Goal: Task Accomplishment & Management: Use online tool/utility

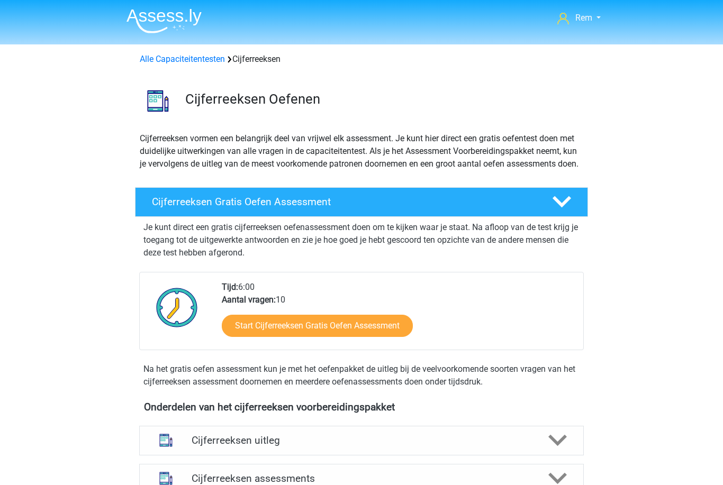
scroll to position [529, 0]
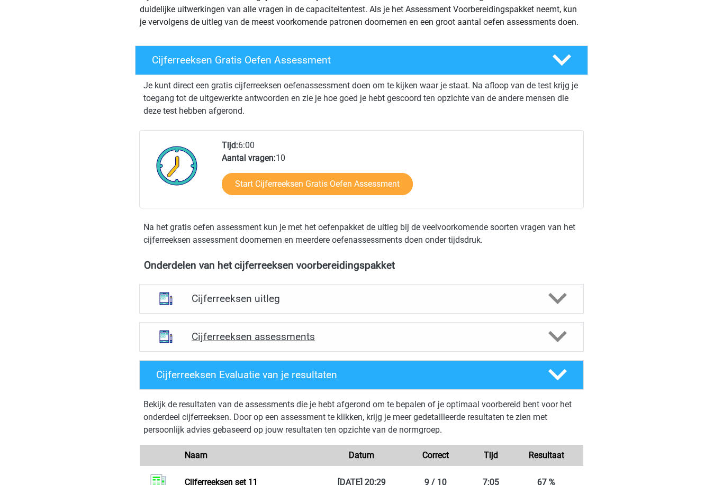
click at [442, 343] on h4 "Cijferreeksen assessments" at bounding box center [361, 337] width 340 height 12
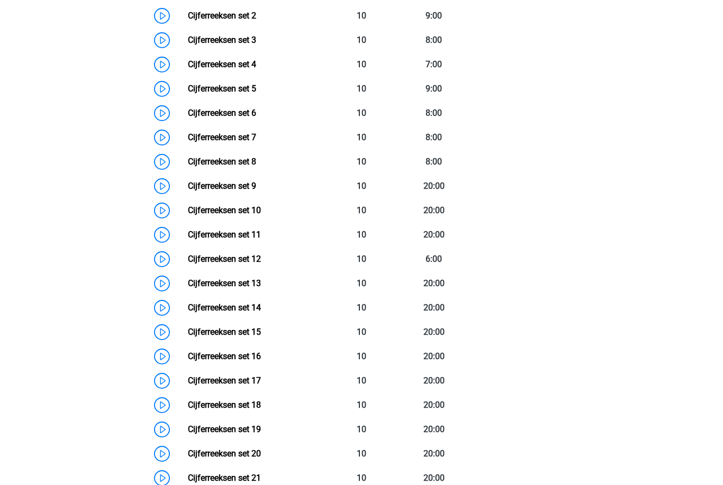
scroll to position [573, 0]
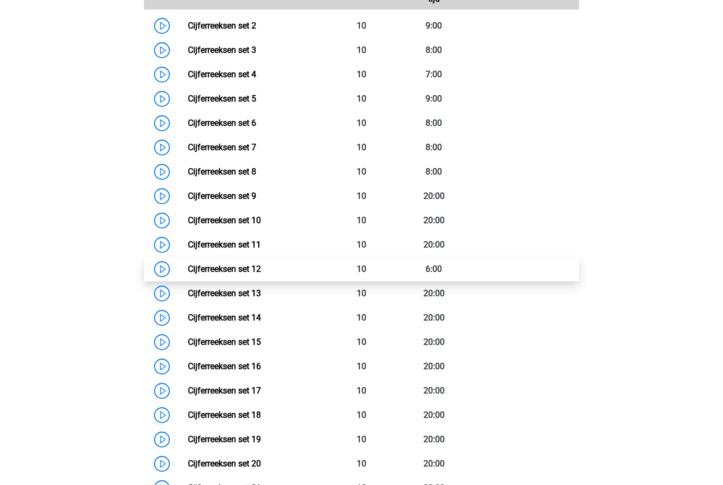
click at [261, 274] on link "Cijferreeksen set 12" at bounding box center [224, 269] width 73 height 10
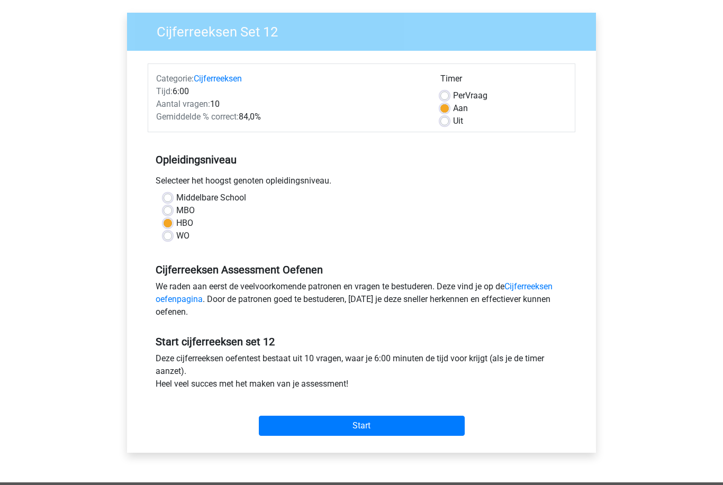
scroll to position [171, 0]
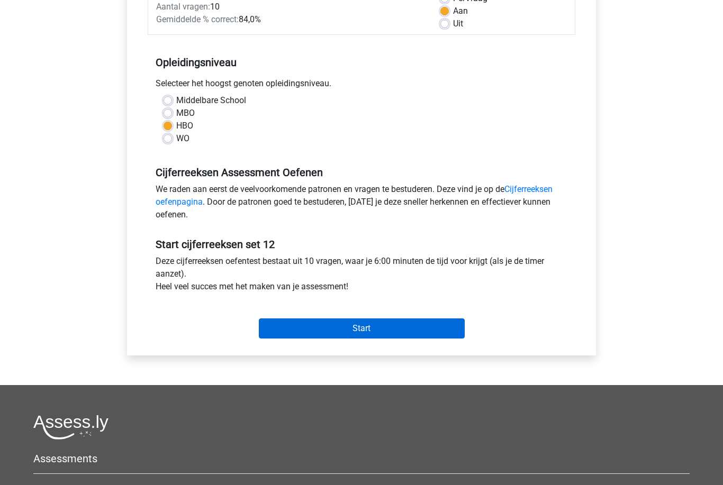
click at [411, 331] on input "Start" at bounding box center [362, 328] width 206 height 20
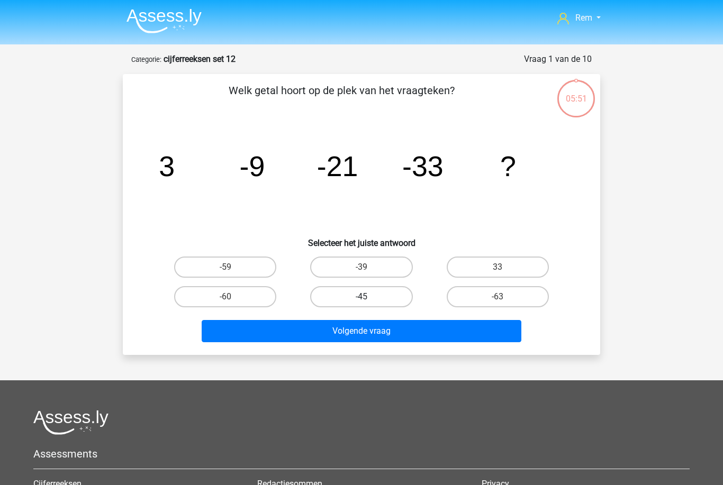
click at [393, 295] on label "-45" at bounding box center [361, 296] width 102 height 21
click at [368, 297] on input "-45" at bounding box center [364, 300] width 7 height 7
radio input "true"
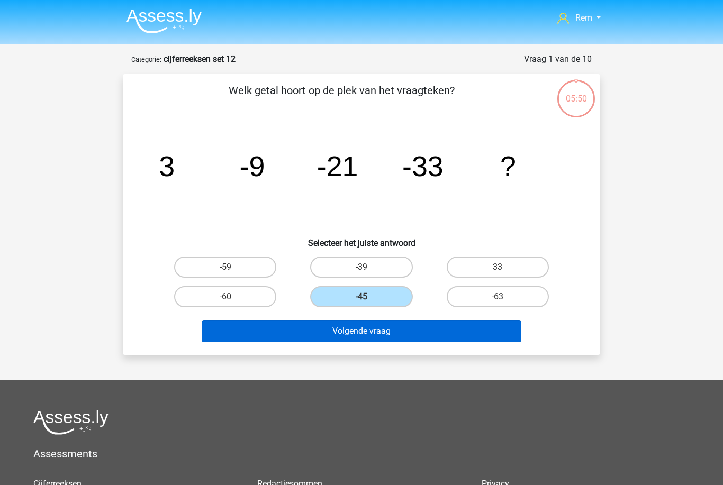
click at [421, 331] on button "Volgende vraag" at bounding box center [362, 331] width 320 height 22
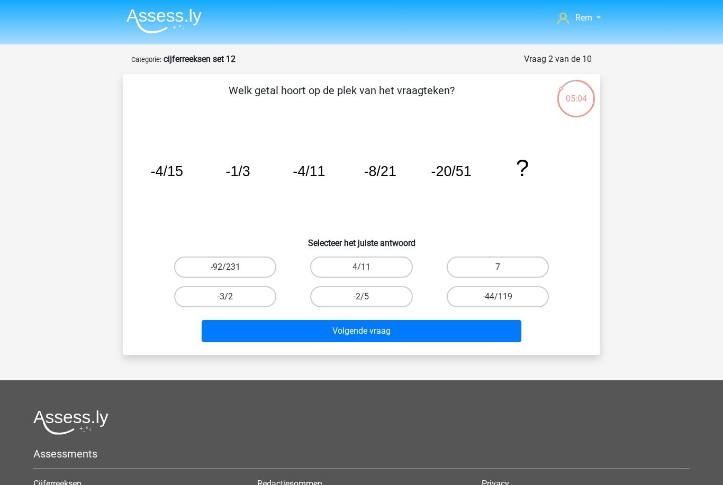
click at [178, 302] on label "-3/2" at bounding box center [225, 296] width 102 height 21
click at [225, 302] on input "-3/2" at bounding box center [228, 300] width 7 height 7
radio input "true"
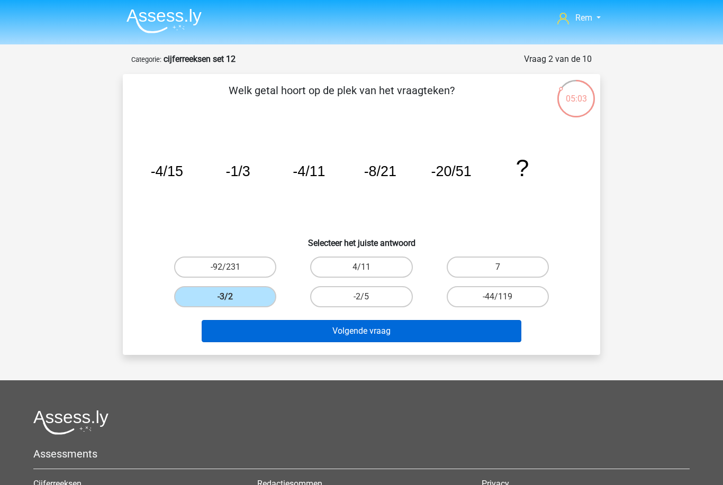
click at [446, 330] on button "Volgende vraag" at bounding box center [362, 331] width 320 height 22
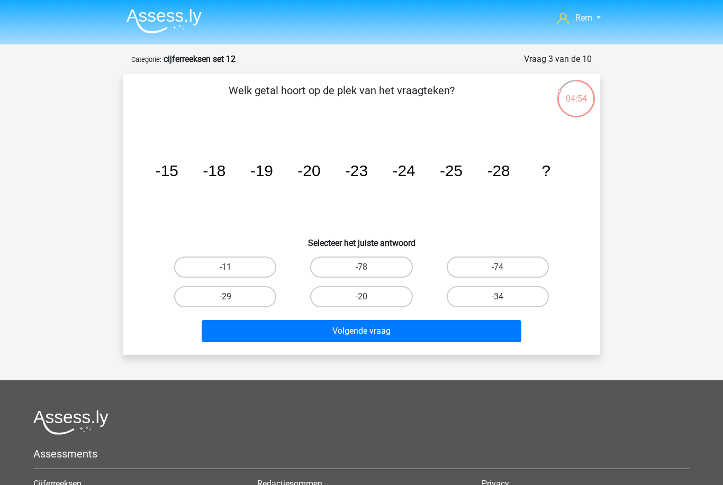
click at [180, 300] on label "-29" at bounding box center [225, 296] width 102 height 21
click at [225, 300] on input "-29" at bounding box center [228, 300] width 7 height 7
radio input "true"
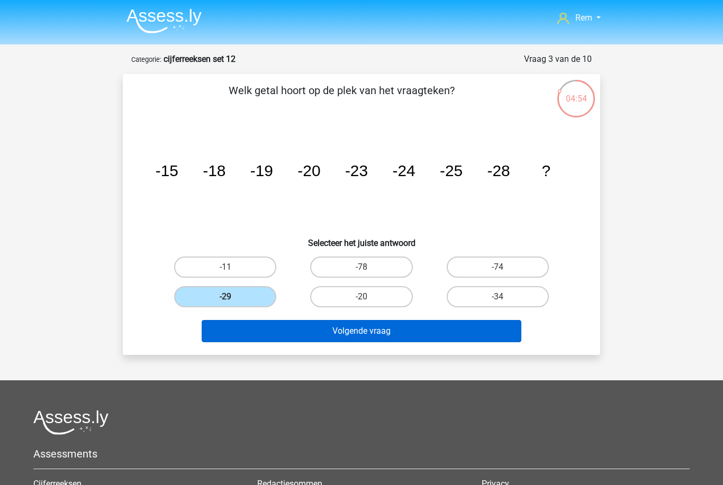
click at [426, 341] on button "Volgende vraag" at bounding box center [362, 331] width 320 height 22
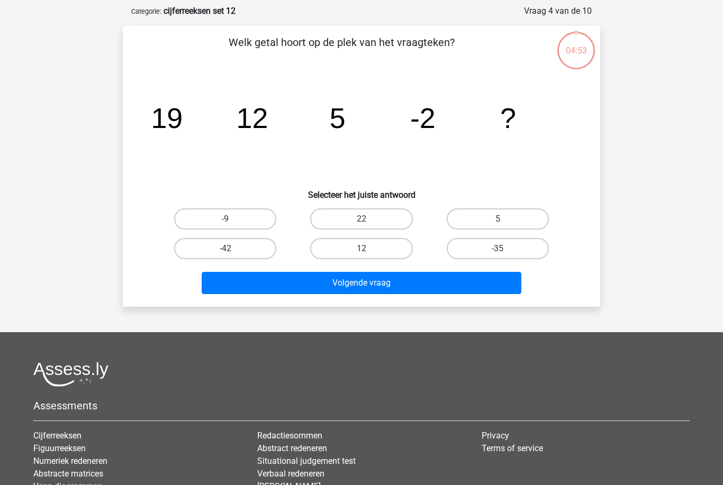
scroll to position [53, 0]
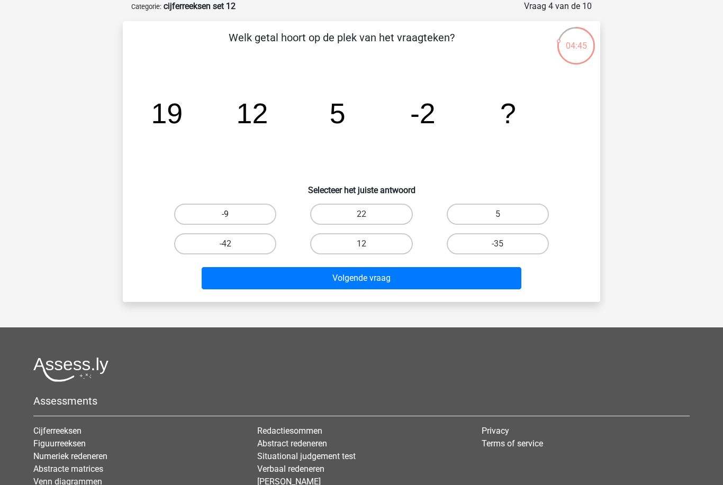
click at [184, 211] on label "-9" at bounding box center [225, 214] width 102 height 21
click at [225, 214] on input "-9" at bounding box center [228, 217] width 7 height 7
radio input "true"
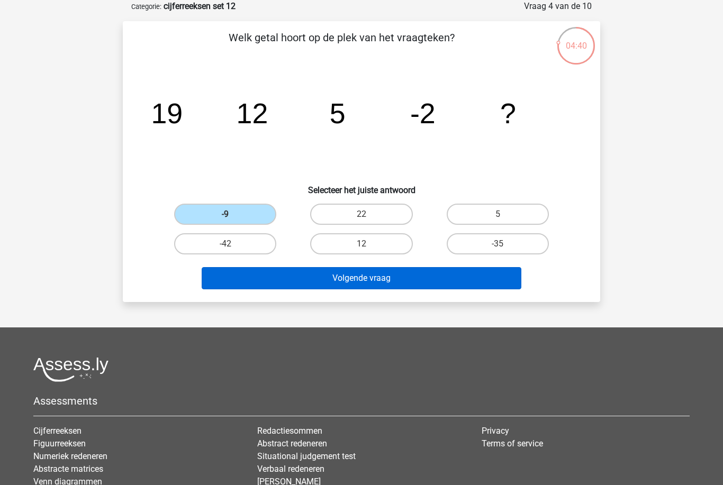
click at [429, 275] on button "Volgende vraag" at bounding box center [362, 278] width 320 height 22
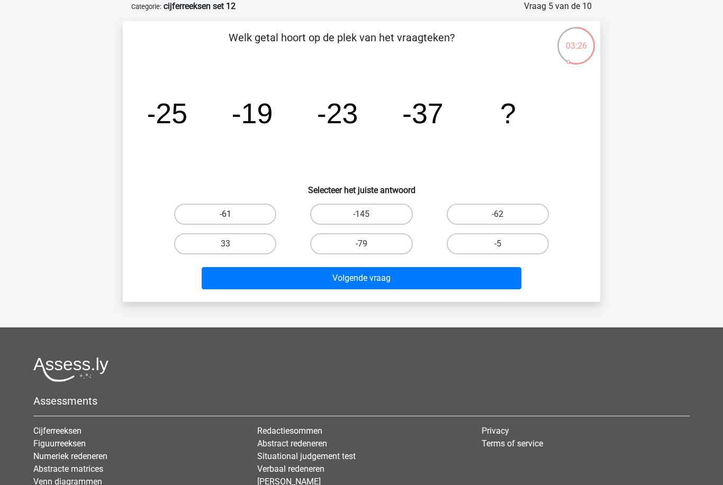
click at [180, 217] on label "-61" at bounding box center [225, 214] width 102 height 21
click at [225, 217] on input "-61" at bounding box center [228, 217] width 7 height 7
radio input "true"
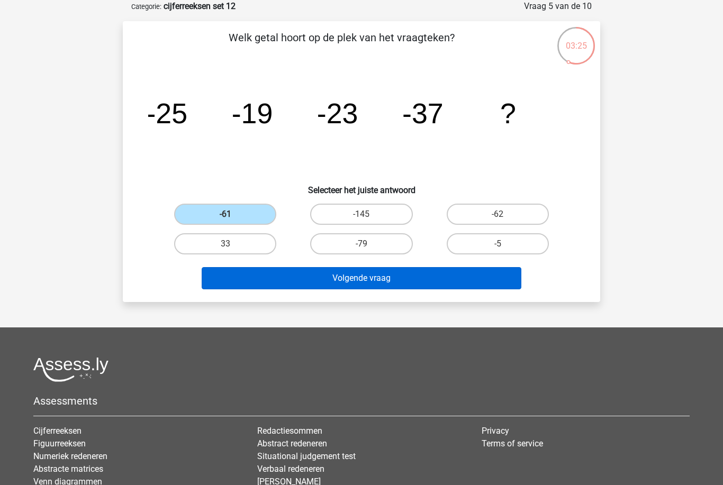
click at [498, 282] on button "Volgende vraag" at bounding box center [362, 278] width 320 height 22
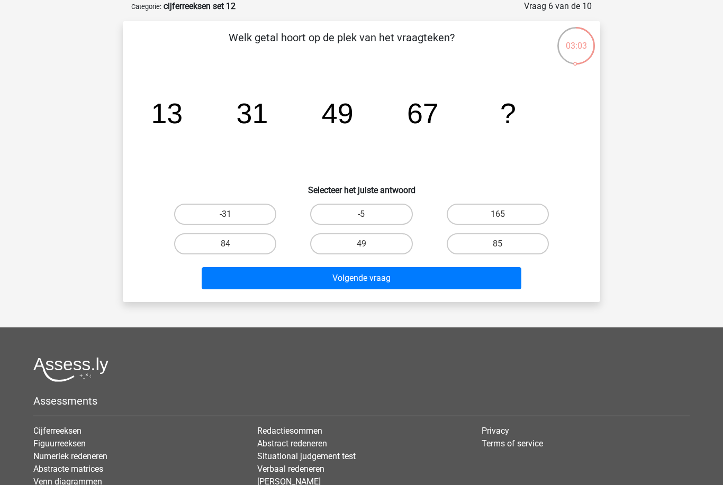
click at [176, 225] on div "84" at bounding box center [224, 214] width 127 height 21
click at [525, 252] on label "85" at bounding box center [497, 243] width 102 height 21
click at [504, 251] on input "85" at bounding box center [500, 247] width 7 height 7
radio input "true"
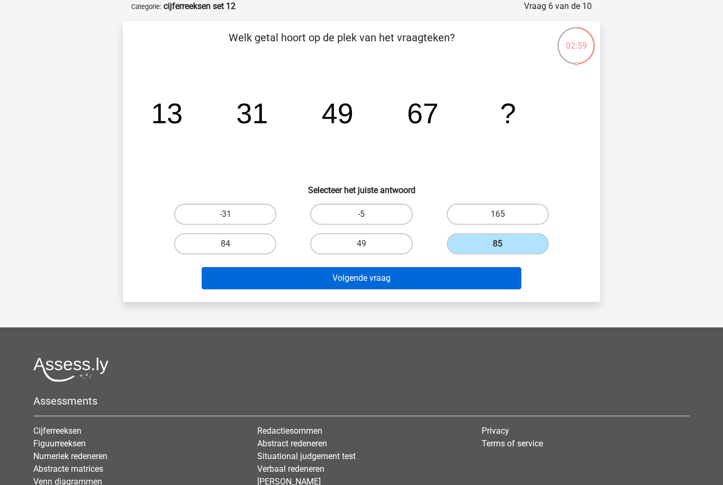
click at [493, 285] on button "Volgende vraag" at bounding box center [362, 278] width 320 height 22
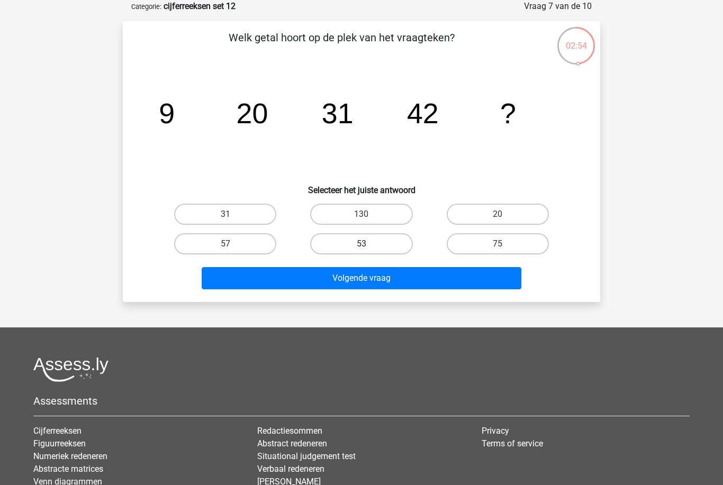
click at [403, 250] on label "53" at bounding box center [361, 243] width 102 height 21
click at [368, 250] on input "53" at bounding box center [364, 247] width 7 height 7
radio input "true"
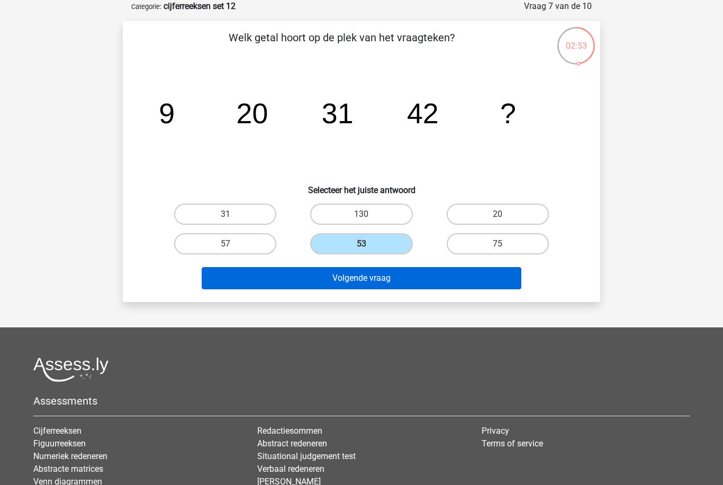
click at [423, 284] on button "Volgende vraag" at bounding box center [362, 278] width 320 height 22
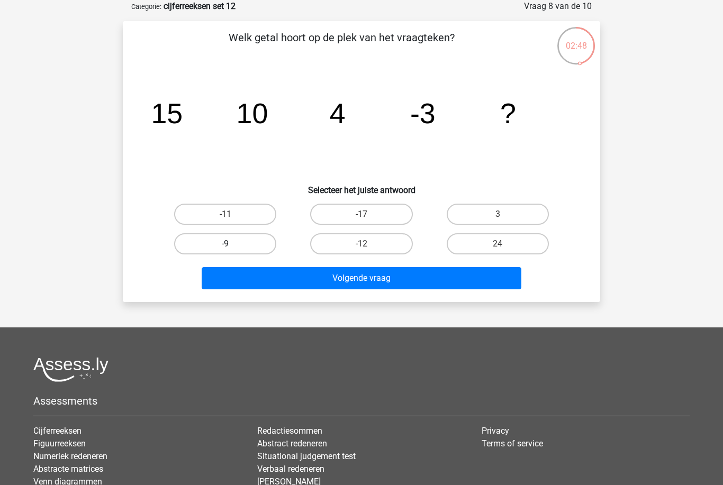
click at [249, 235] on label "-9" at bounding box center [225, 243] width 102 height 21
click at [232, 244] on input "-9" at bounding box center [228, 247] width 7 height 7
radio input "true"
click at [259, 214] on label "-11" at bounding box center [225, 214] width 102 height 21
click at [232, 214] on input "-11" at bounding box center [228, 217] width 7 height 7
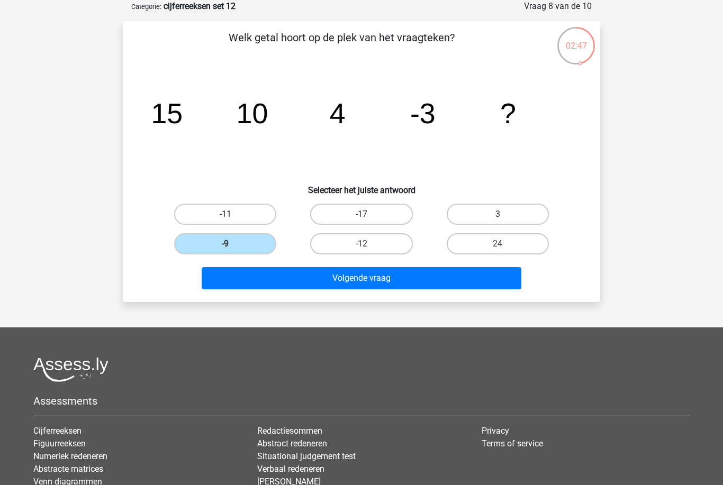
radio input "true"
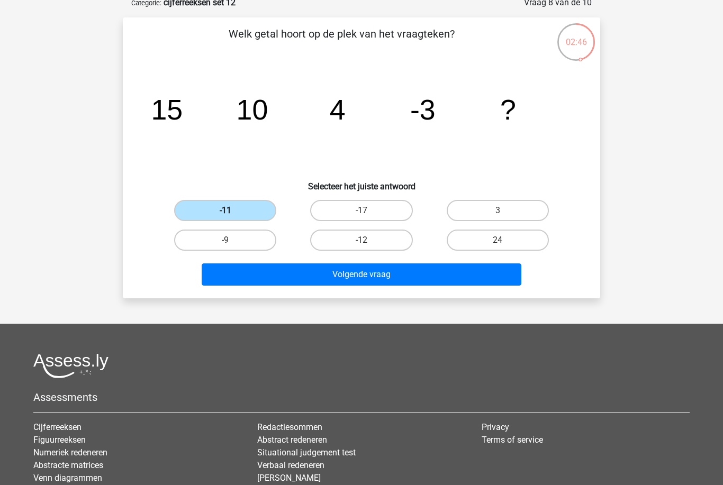
scroll to position [49, 0]
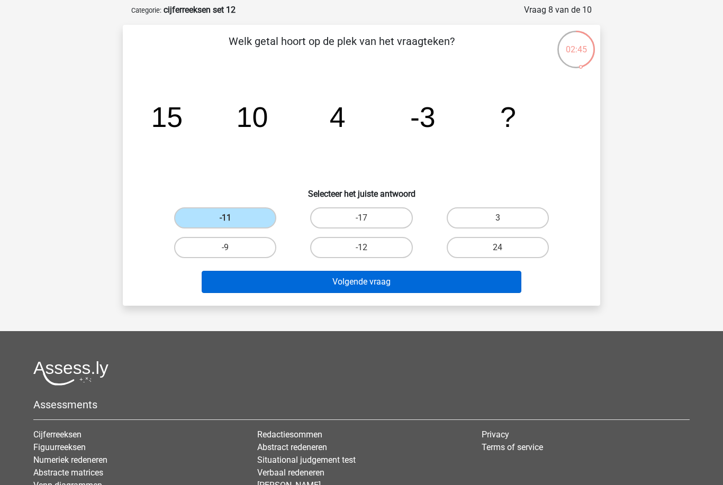
click at [466, 289] on button "Volgende vraag" at bounding box center [362, 282] width 320 height 22
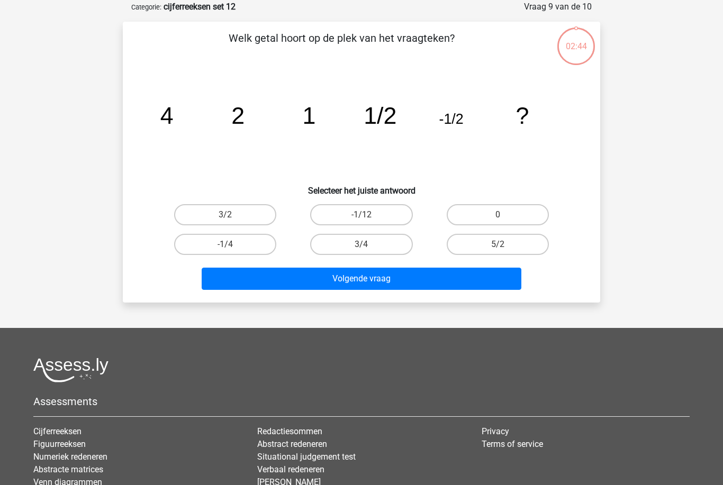
scroll to position [53, 0]
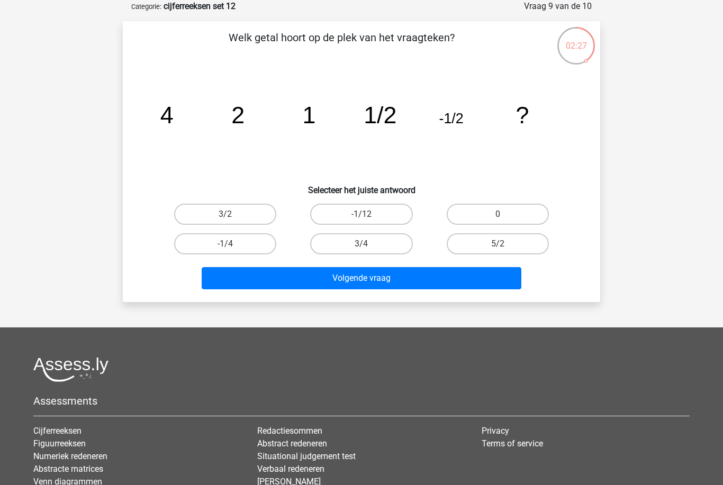
click at [175, 257] on div "-1/4" at bounding box center [225, 244] width 136 height 30
click at [182, 242] on label "-1/4" at bounding box center [225, 243] width 102 height 21
click at [225, 244] on input "-1/4" at bounding box center [228, 247] width 7 height 7
radio input "true"
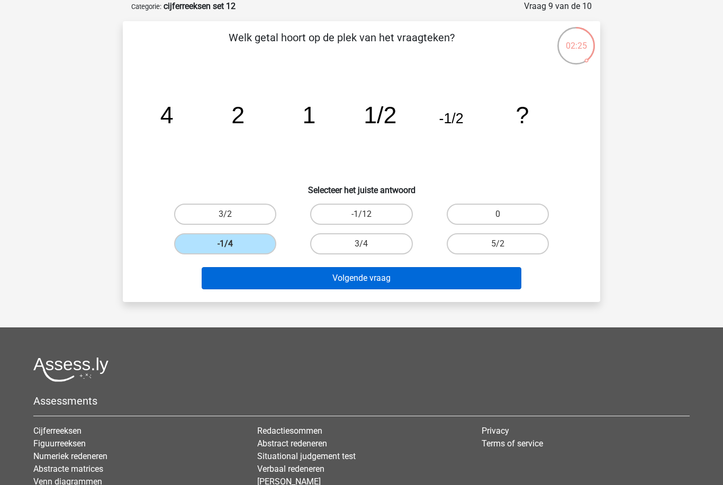
click at [399, 272] on button "Volgende vraag" at bounding box center [362, 278] width 320 height 22
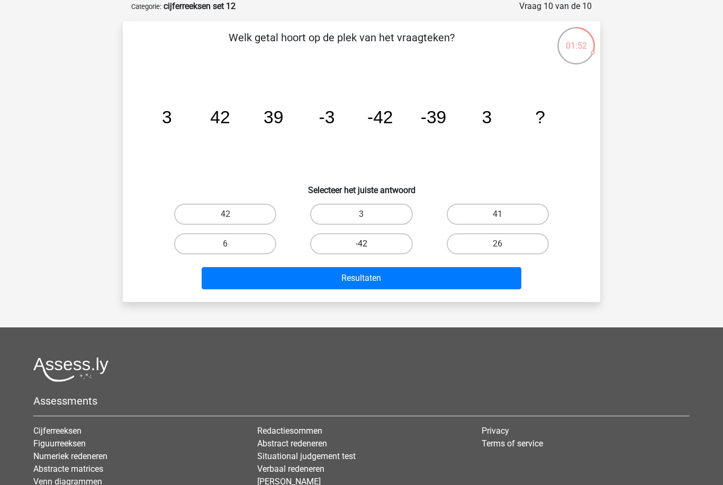
click at [328, 241] on label "-42" at bounding box center [361, 243] width 102 height 21
click at [361, 244] on input "-42" at bounding box center [364, 247] width 7 height 7
radio input "true"
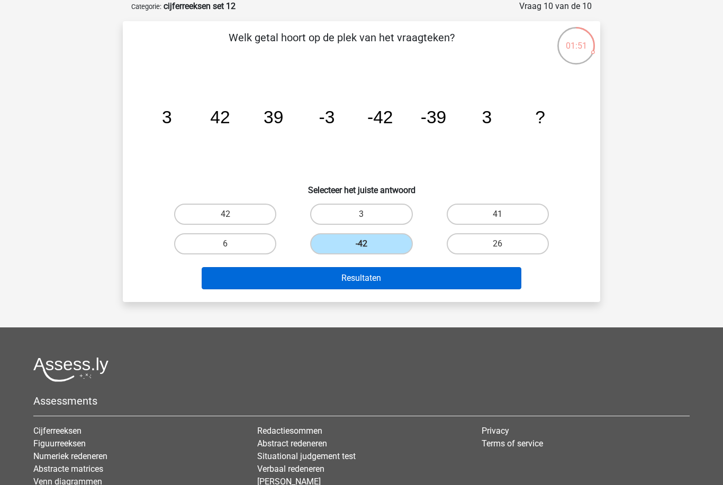
click at [302, 280] on button "Resultaten" at bounding box center [362, 278] width 320 height 22
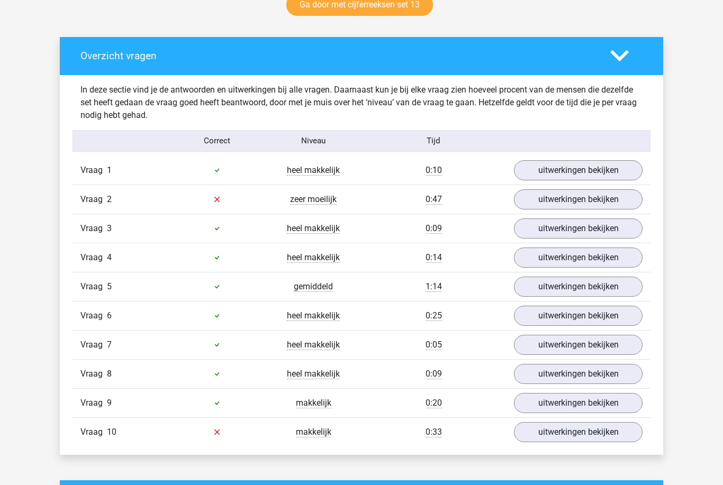
scroll to position [628, 0]
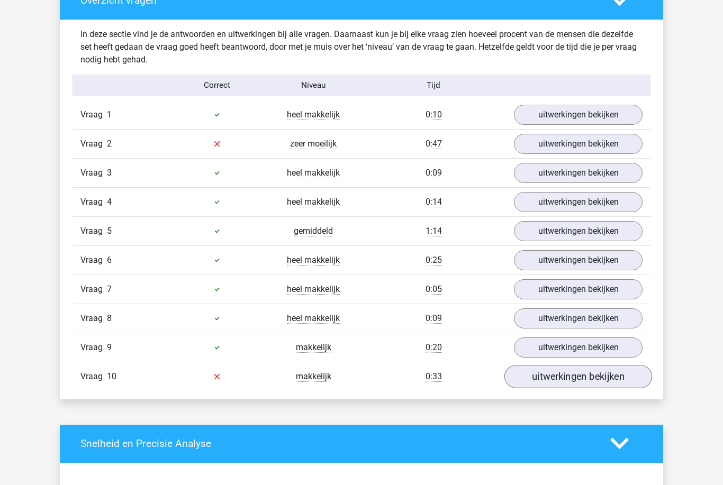
click at [607, 376] on link "uitwerkingen bekijken" at bounding box center [578, 376] width 148 height 23
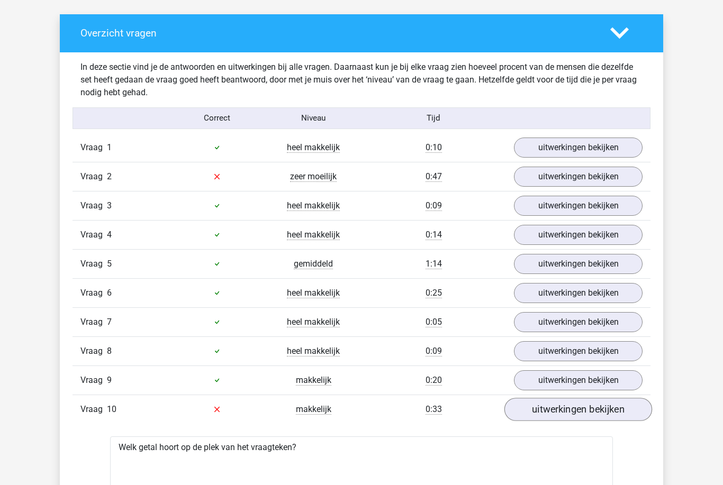
scroll to position [608, 0]
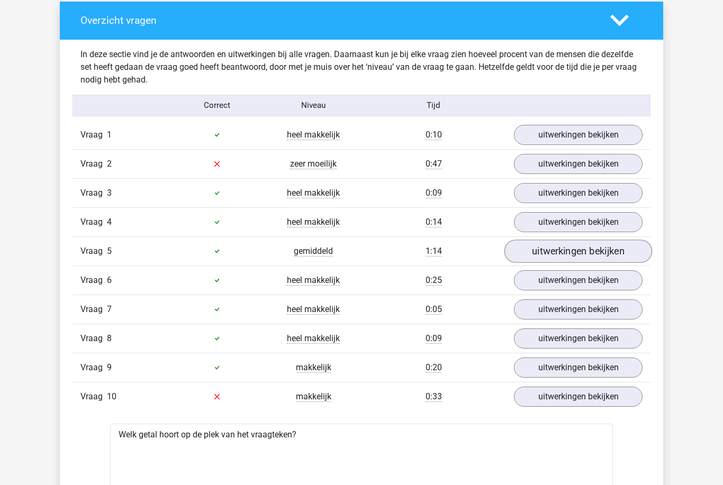
click at [625, 248] on link "uitwerkingen bekijken" at bounding box center [578, 251] width 148 height 23
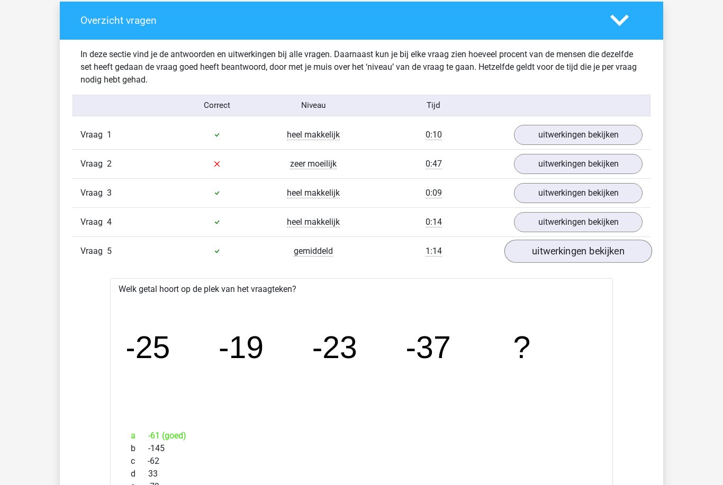
click at [629, 258] on link "uitwerkingen bekijken" at bounding box center [578, 251] width 148 height 23
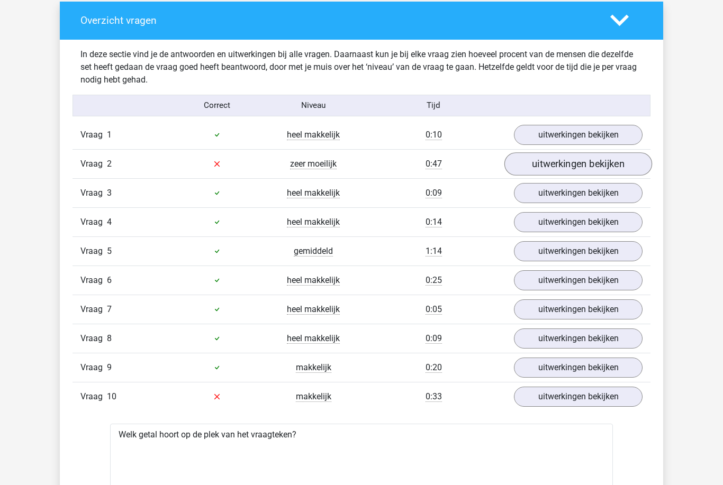
click at [616, 171] on link "uitwerkingen bekijken" at bounding box center [578, 163] width 148 height 23
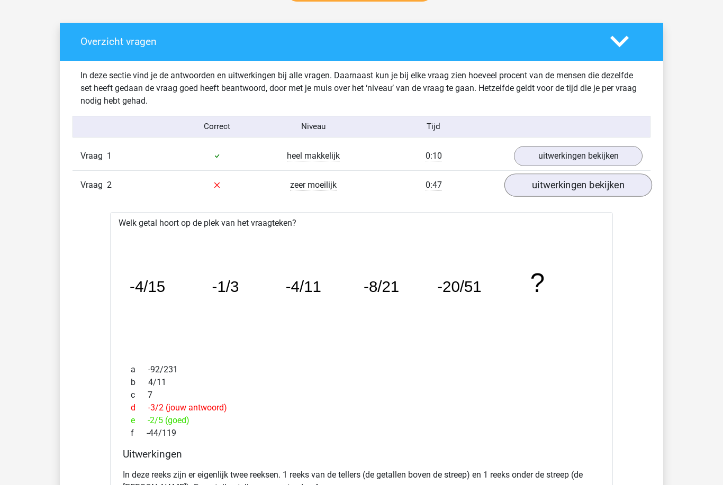
scroll to position [587, 0]
click at [625, 187] on link "uitwerkingen bekijken" at bounding box center [578, 184] width 148 height 23
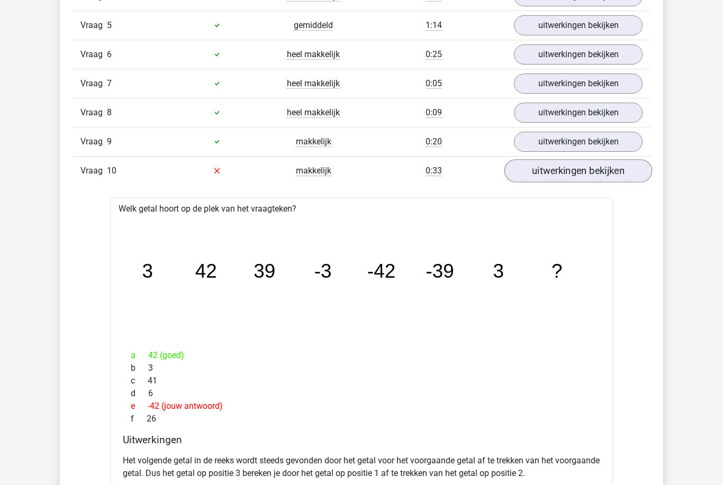
click at [623, 173] on link "uitwerkingen bekijken" at bounding box center [578, 170] width 148 height 23
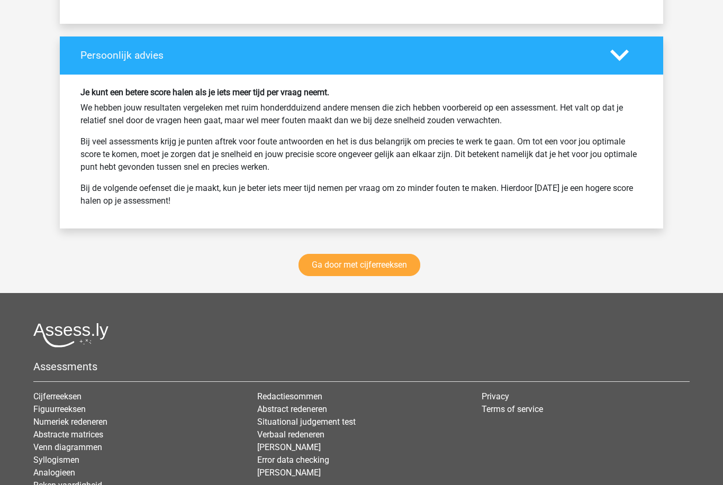
scroll to position [1426, 0]
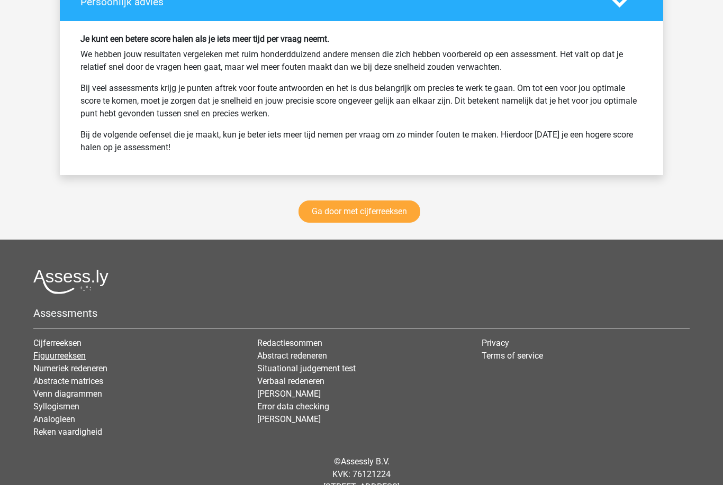
click at [40, 358] on link "Figuurreeksen" at bounding box center [59, 356] width 52 height 10
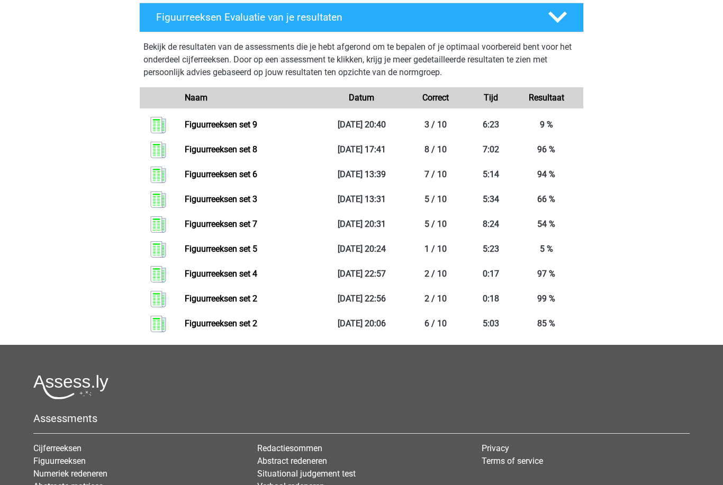
scroll to position [503, 0]
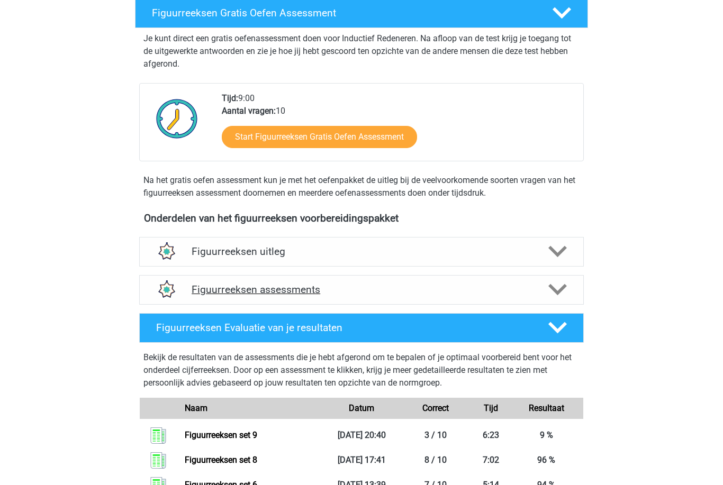
click at [178, 294] on img at bounding box center [165, 289] width 27 height 27
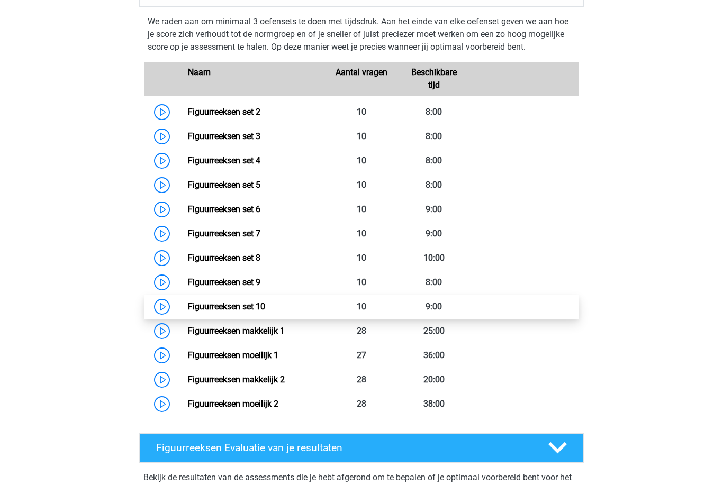
scroll to position [487, 0]
click at [203, 306] on link "Figuurreeksen set 10" at bounding box center [226, 307] width 77 height 10
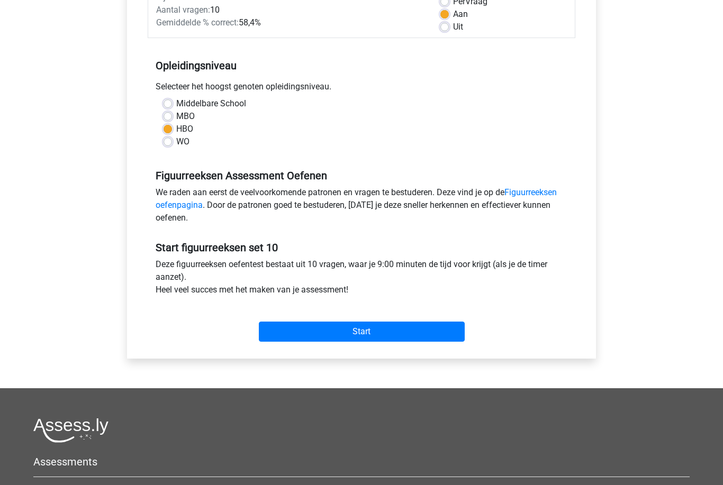
scroll to position [186, 0]
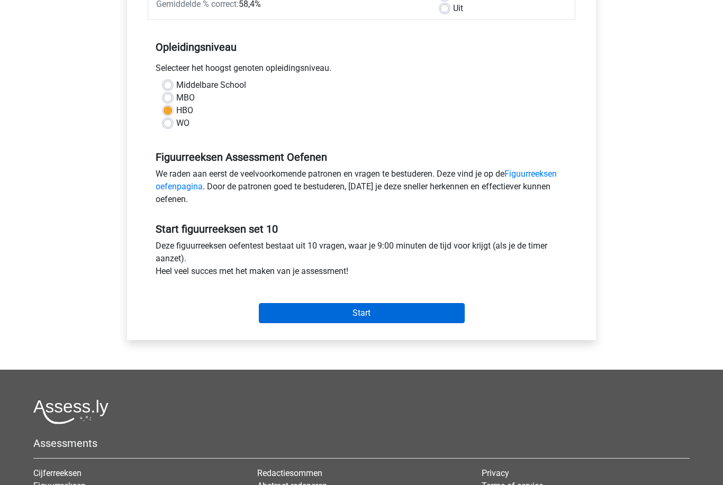
click at [279, 309] on input "Start" at bounding box center [362, 314] width 206 height 20
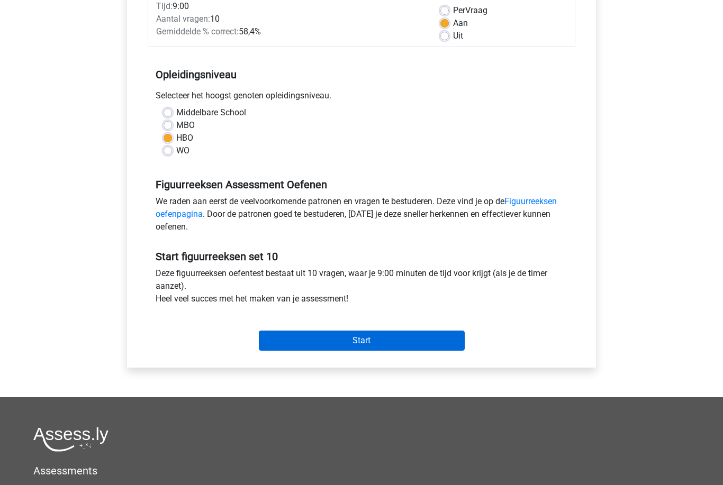
scroll to position [159, 0]
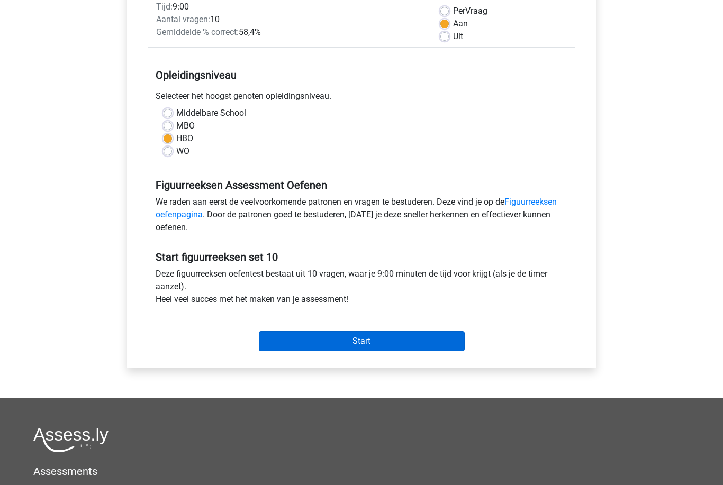
click at [451, 342] on input "Start" at bounding box center [362, 341] width 206 height 20
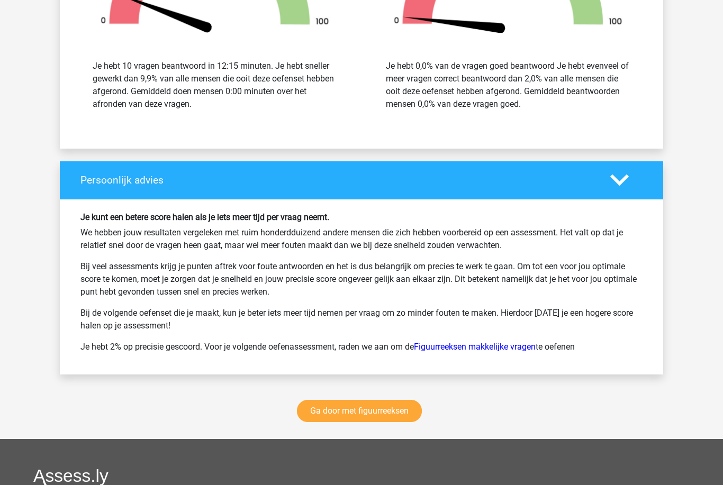
scroll to position [1221, 0]
click at [404, 414] on link "Ga door met figuurreeksen" at bounding box center [359, 411] width 125 height 22
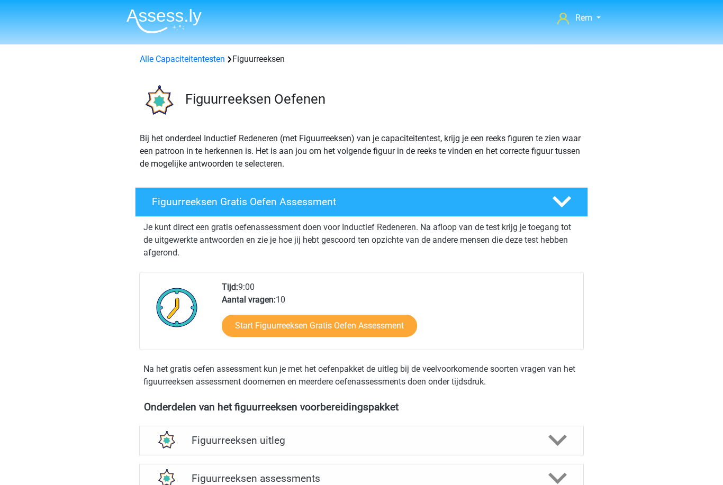
scroll to position [460, 0]
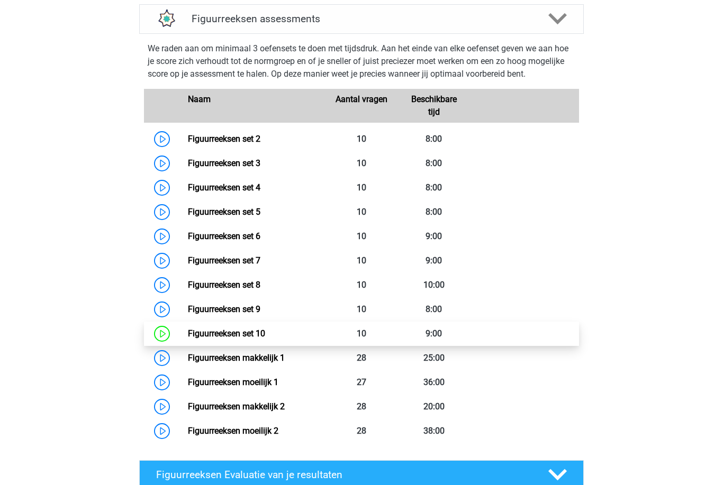
click at [195, 336] on link "Figuurreeksen set 10" at bounding box center [226, 333] width 77 height 10
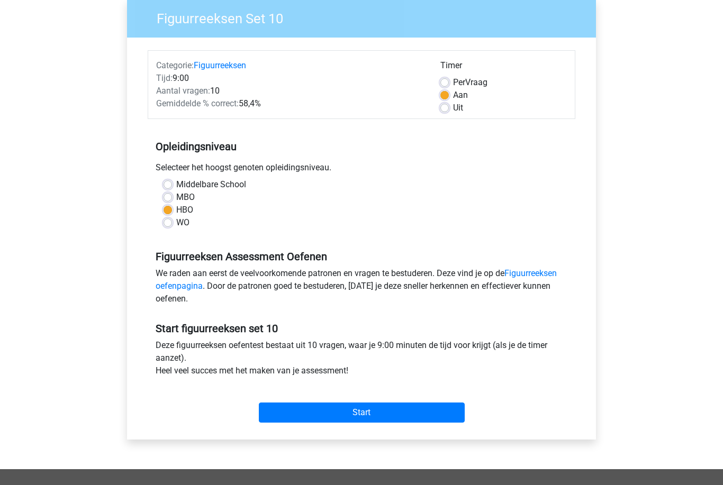
scroll to position [147, 0]
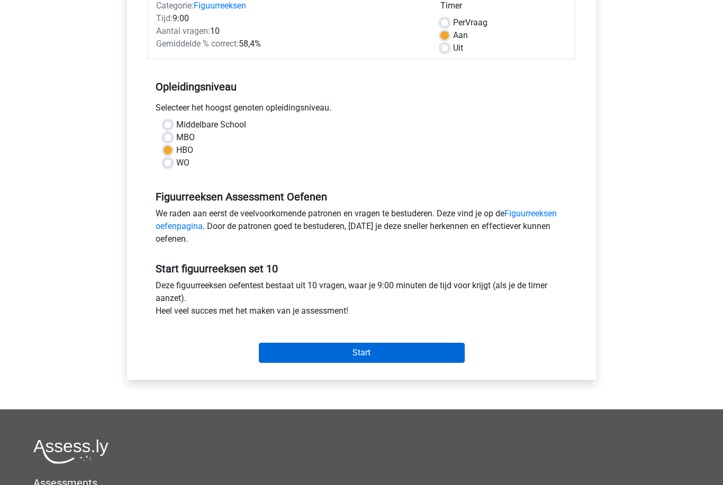
click at [448, 358] on input "Start" at bounding box center [362, 353] width 206 height 20
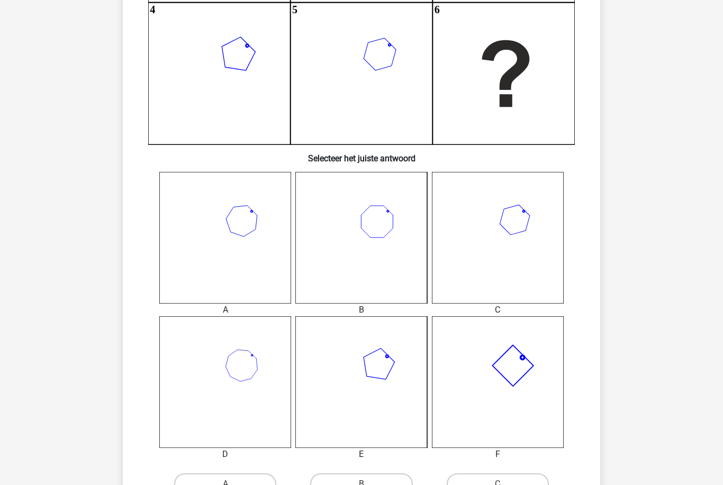
scroll to position [313, 0]
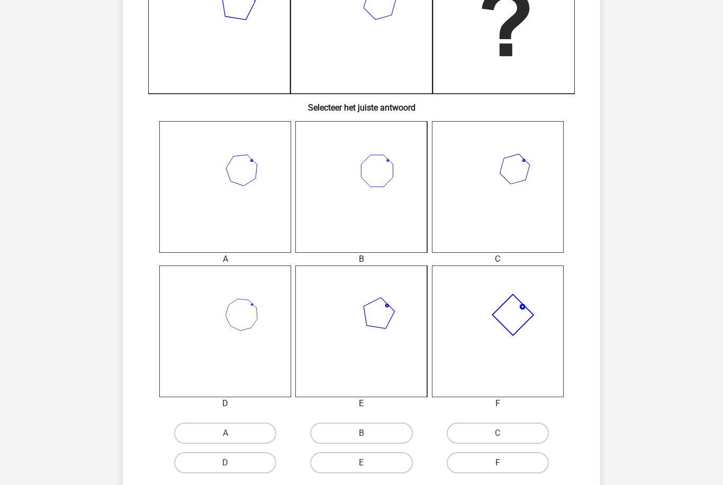
click at [525, 462] on label "F" at bounding box center [497, 462] width 102 height 21
click at [504, 463] on input "F" at bounding box center [500, 466] width 7 height 7
radio input "true"
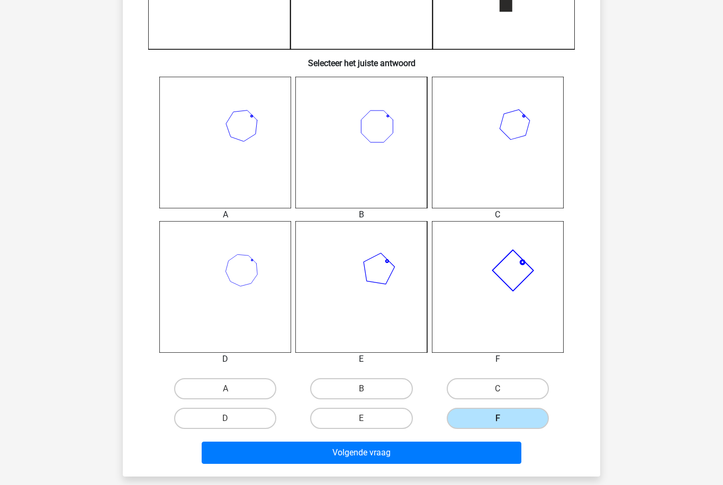
scroll to position [358, 0]
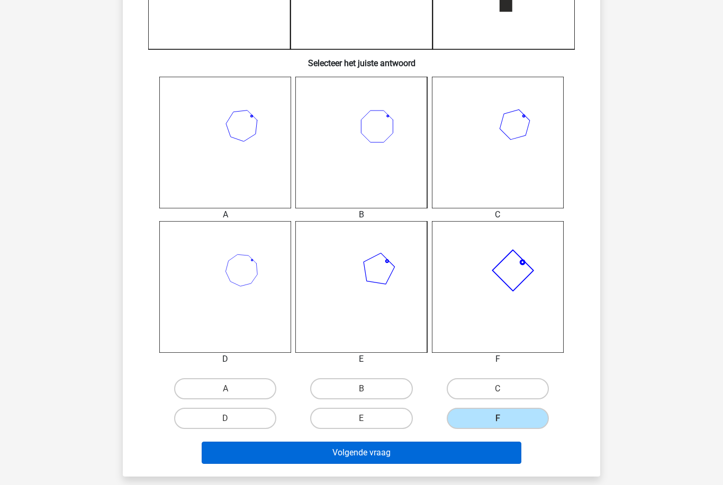
click at [508, 454] on button "Volgende vraag" at bounding box center [362, 453] width 320 height 22
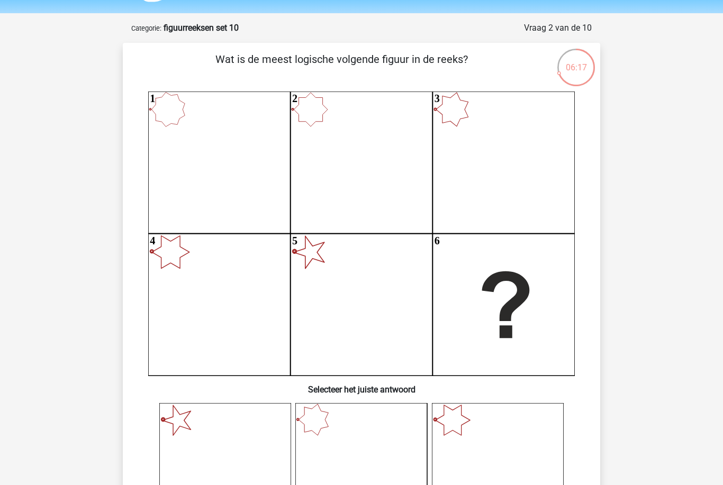
scroll to position [0, 0]
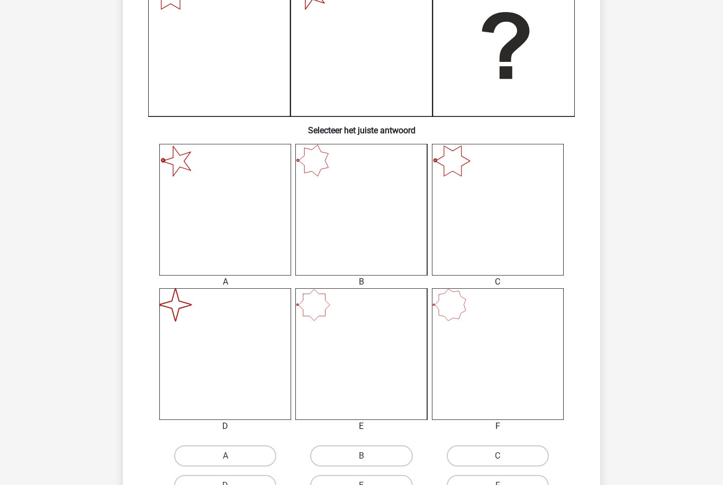
click at [61, 369] on div "Rem remcomuller88@hotmail.nl Nederlands English" at bounding box center [361, 279] width 723 height 1139
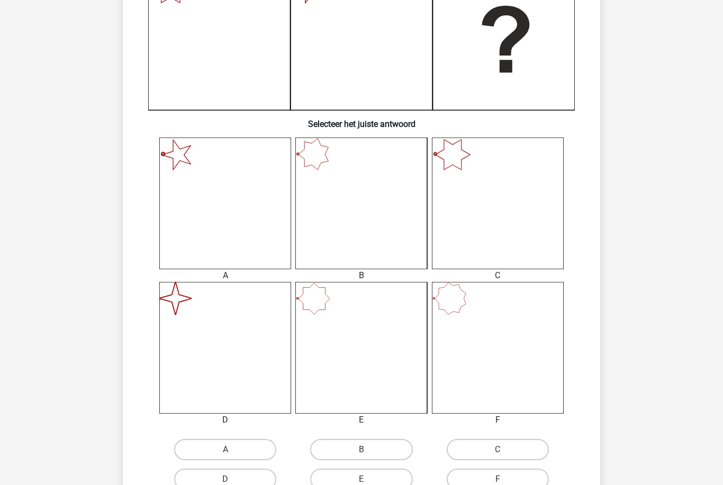
scroll to position [307, 0]
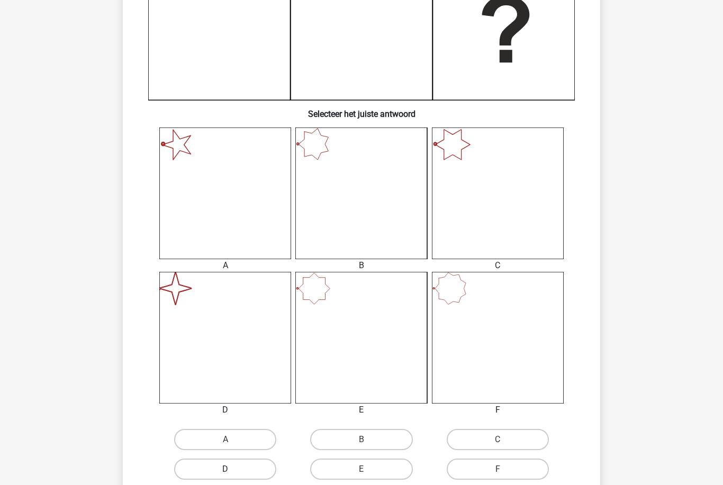
click at [193, 461] on label "D" at bounding box center [225, 469] width 102 height 21
click at [225, 469] on input "D" at bounding box center [228, 472] width 7 height 7
radio input "true"
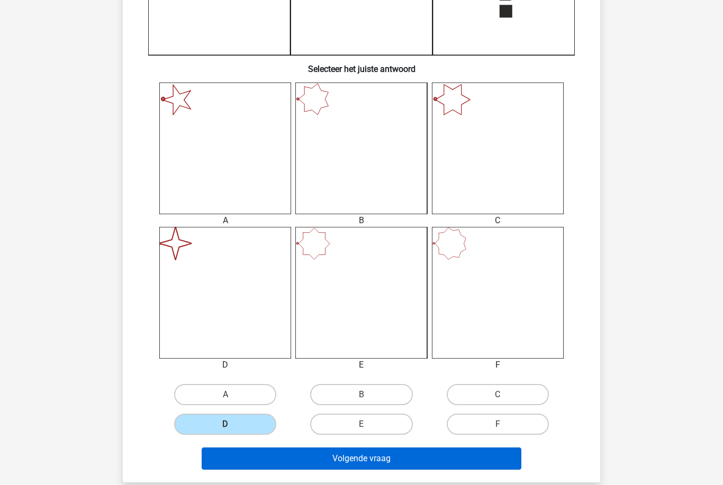
click at [491, 466] on button "Volgende vraag" at bounding box center [362, 459] width 320 height 22
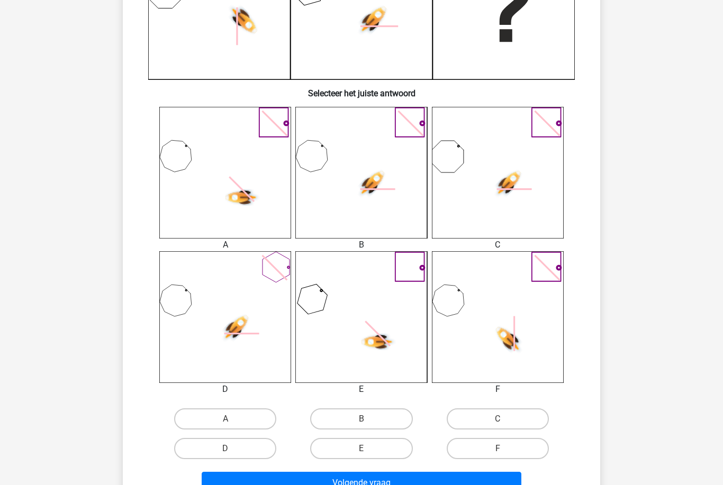
scroll to position [331, 0]
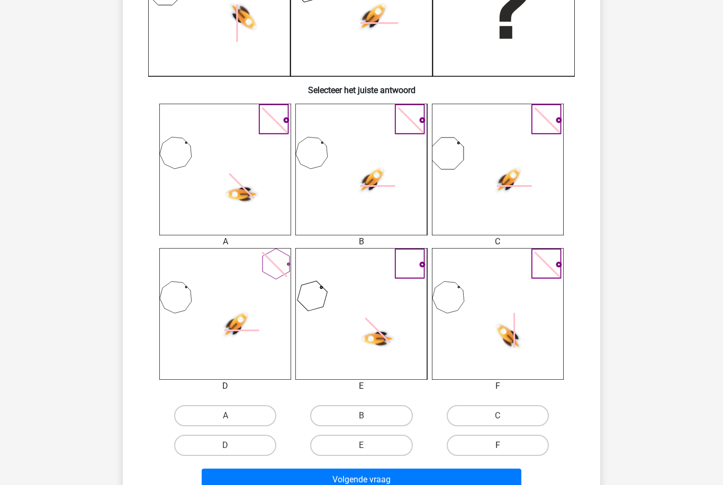
click at [527, 447] on label "F" at bounding box center [497, 445] width 102 height 21
click at [504, 447] on input "F" at bounding box center [500, 448] width 7 height 7
radio input "true"
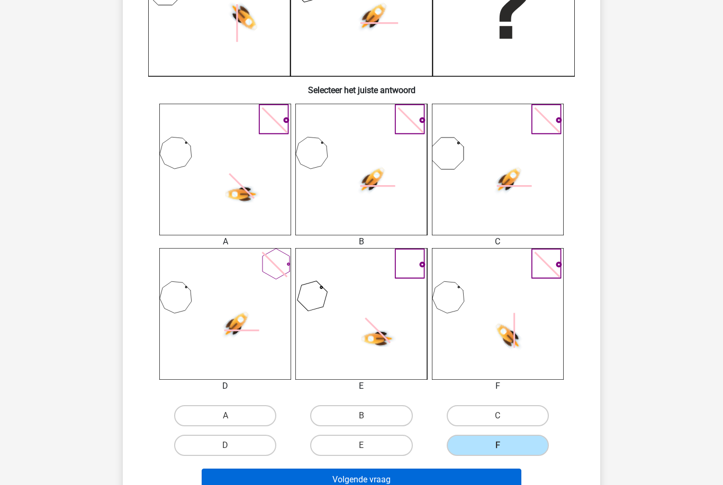
click at [496, 480] on button "Volgende vraag" at bounding box center [362, 480] width 320 height 22
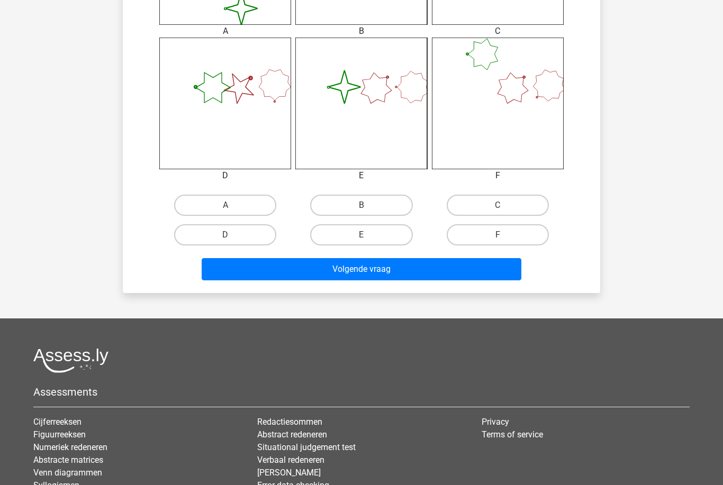
scroll to position [601, 0]
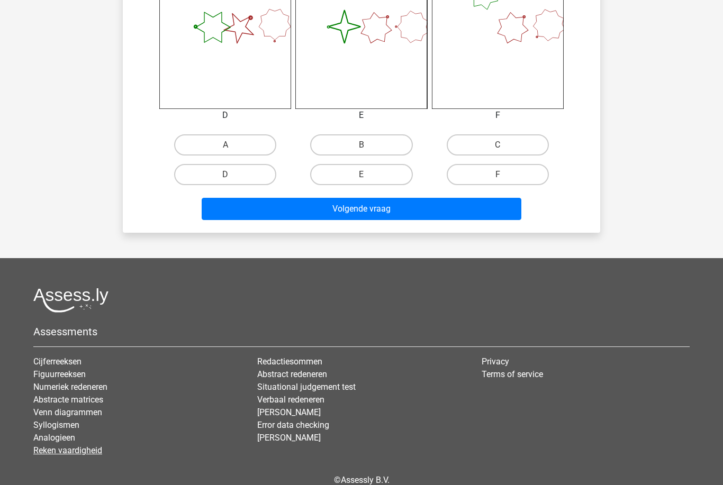
click at [49, 452] on link "Reken vaardigheid" at bounding box center [67, 450] width 69 height 10
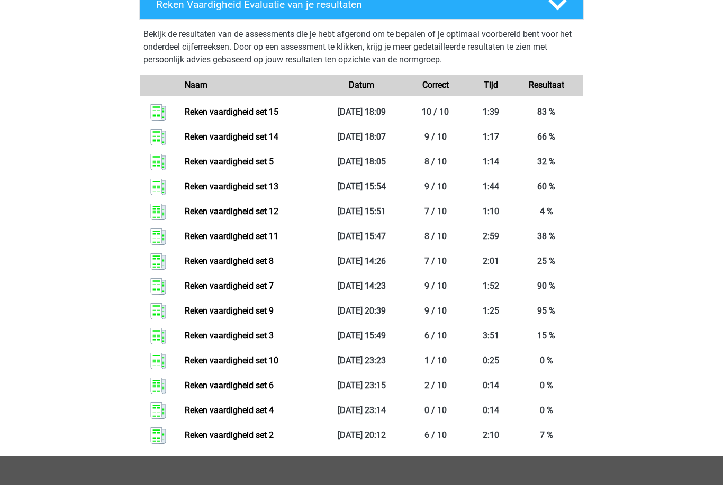
scroll to position [508, 0]
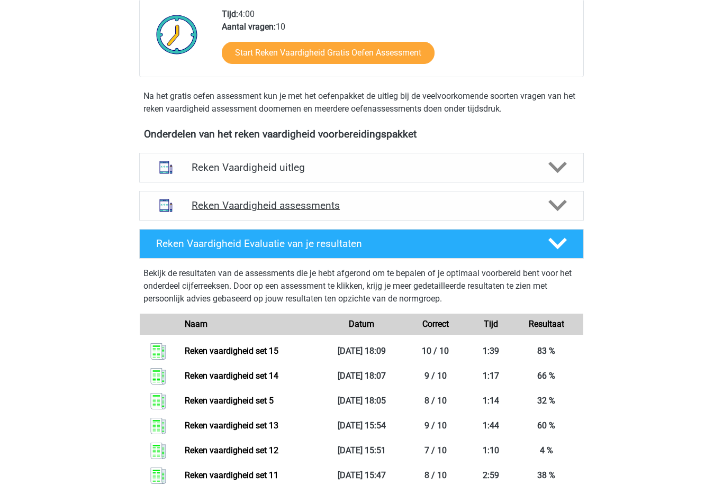
click at [536, 202] on div "Reken Vaardigheid assessments" at bounding box center [361, 205] width 355 height 12
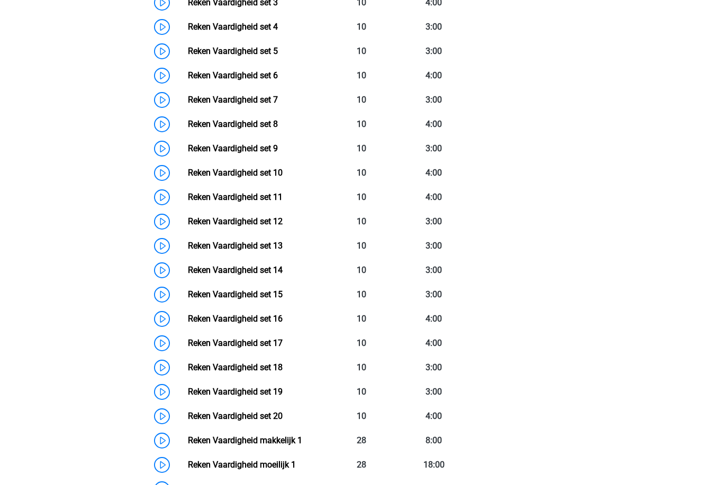
scroll to position [608, 0]
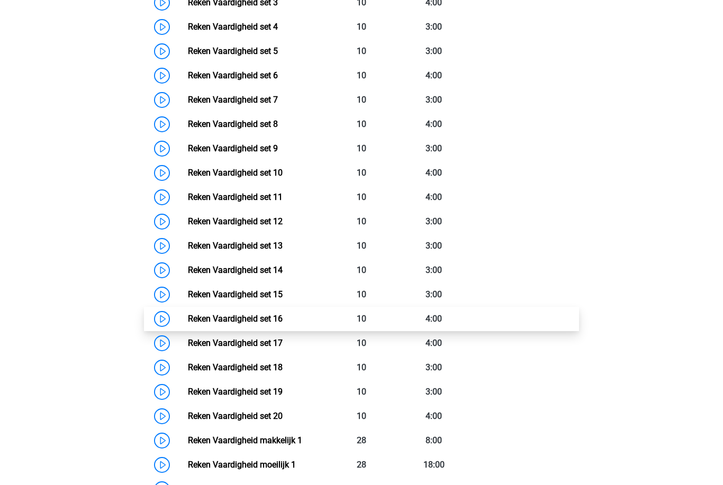
click at [193, 323] on link "Reken Vaardigheid set 16" at bounding box center [235, 319] width 95 height 10
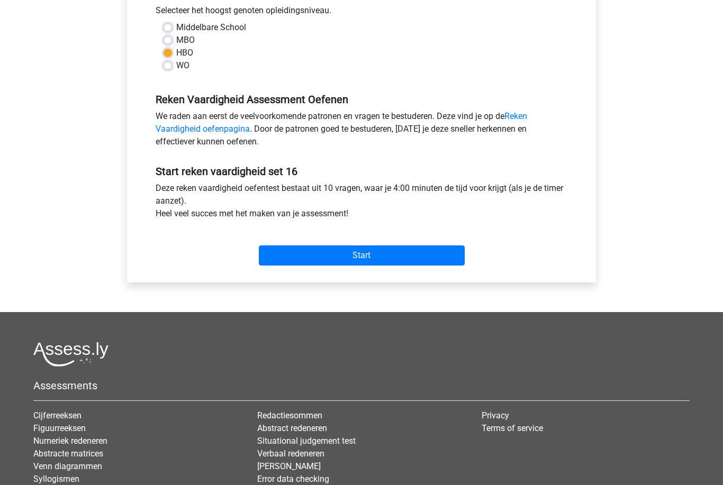
scroll to position [209, 0]
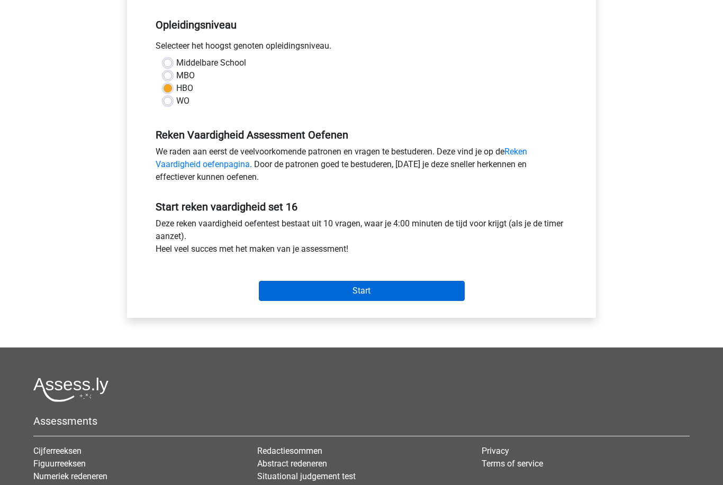
click at [447, 293] on input "Start" at bounding box center [362, 291] width 206 height 20
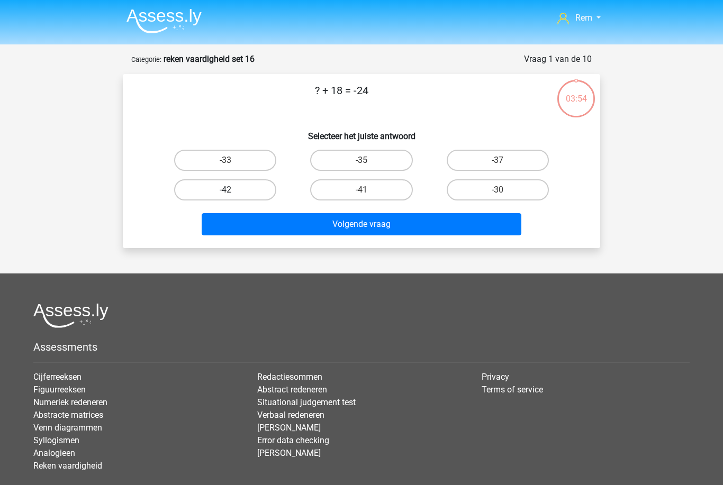
click at [182, 192] on label "-42" at bounding box center [225, 189] width 102 height 21
click at [225, 192] on input "-42" at bounding box center [228, 193] width 7 height 7
radio input "true"
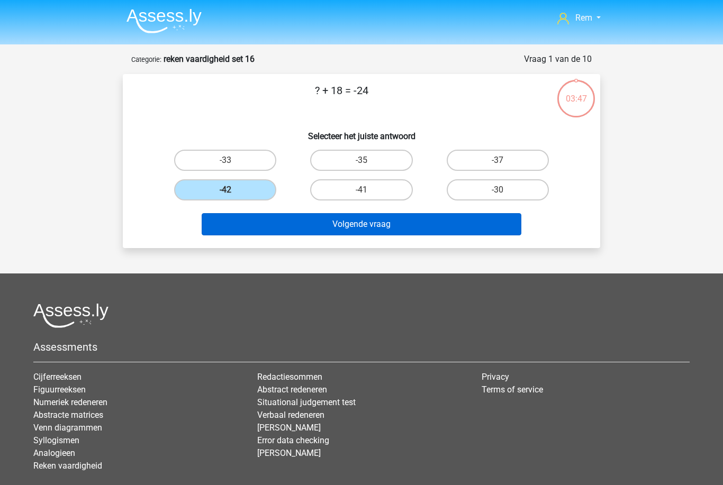
click at [497, 221] on button "Volgende vraag" at bounding box center [362, 224] width 320 height 22
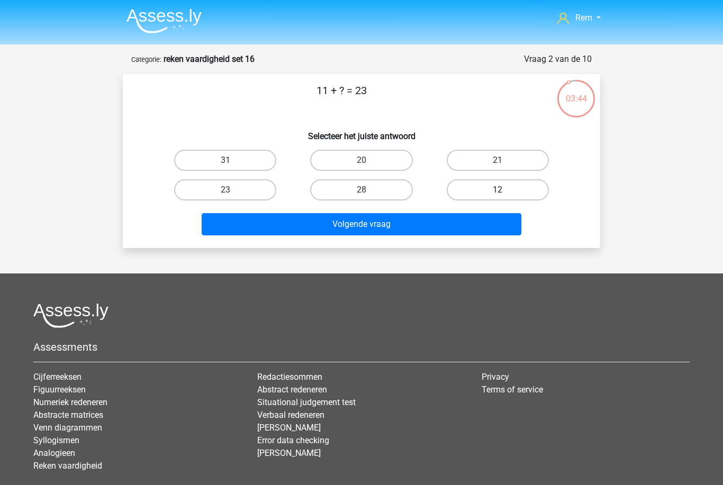
click at [513, 191] on label "12" at bounding box center [497, 189] width 102 height 21
click at [504, 191] on input "12" at bounding box center [500, 193] width 7 height 7
radio input "true"
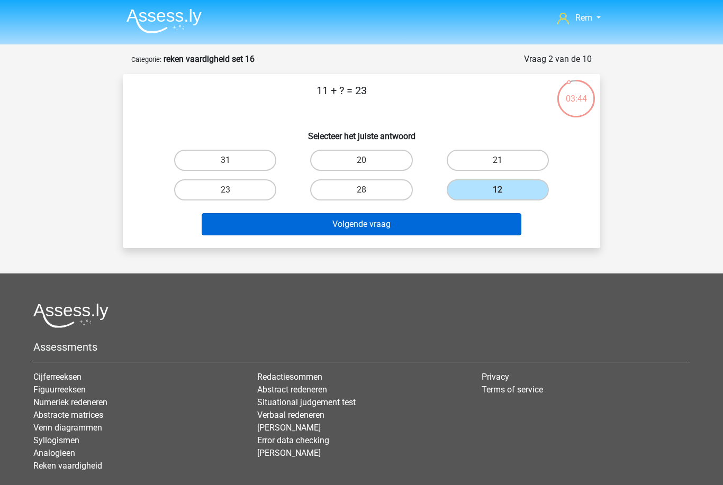
click at [491, 218] on button "Volgende vraag" at bounding box center [362, 224] width 320 height 22
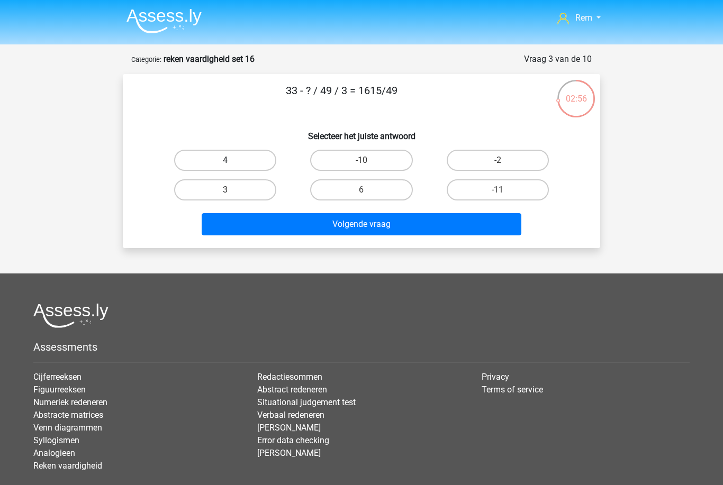
click at [188, 165] on label "4" at bounding box center [225, 160] width 102 height 21
click at [225, 165] on input "4" at bounding box center [228, 163] width 7 height 7
radio input "true"
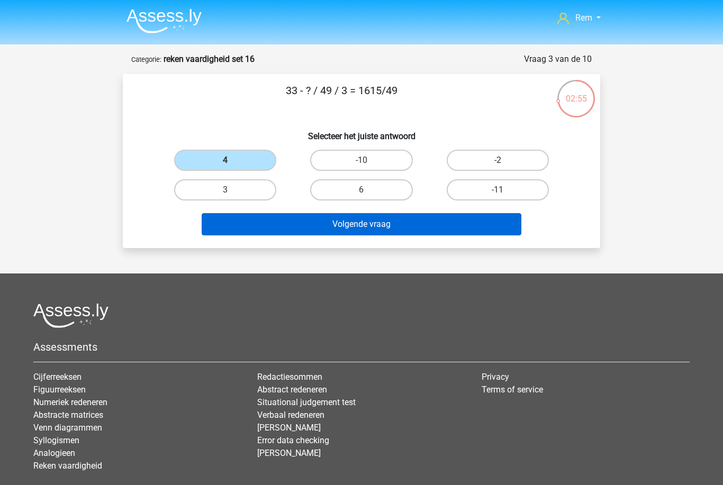
click at [444, 215] on button "Volgende vraag" at bounding box center [362, 224] width 320 height 22
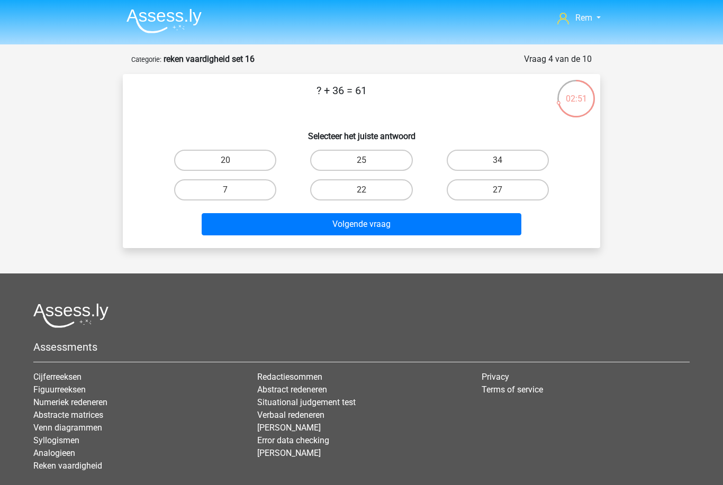
click at [417, 145] on div "25" at bounding box center [361, 160] width 136 height 30
click at [405, 160] on label "25" at bounding box center [361, 160] width 102 height 21
click at [368, 160] on input "25" at bounding box center [364, 163] width 7 height 7
radio input "true"
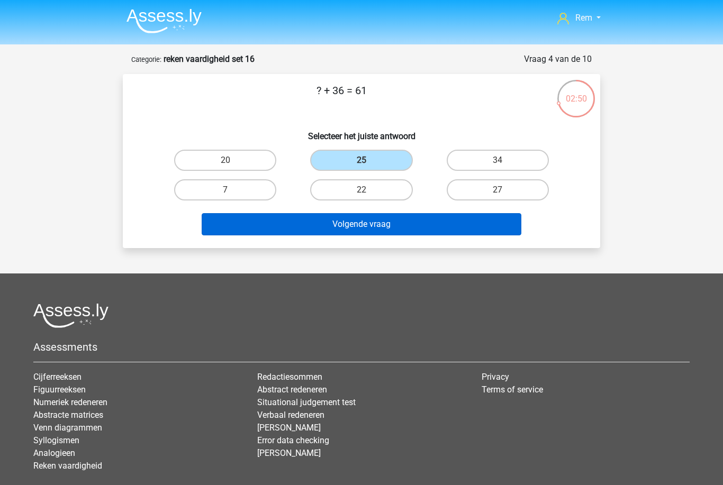
click at [410, 233] on button "Volgende vraag" at bounding box center [362, 224] width 320 height 22
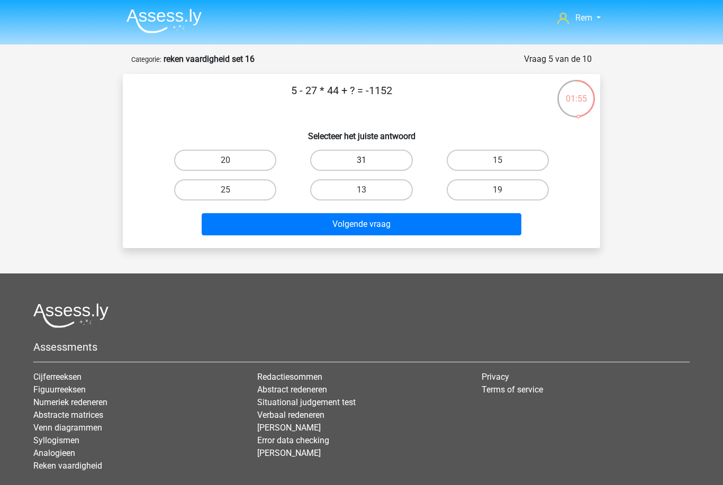
click at [390, 159] on label "31" at bounding box center [361, 160] width 102 height 21
click at [368, 160] on input "31" at bounding box center [364, 163] width 7 height 7
radio input "true"
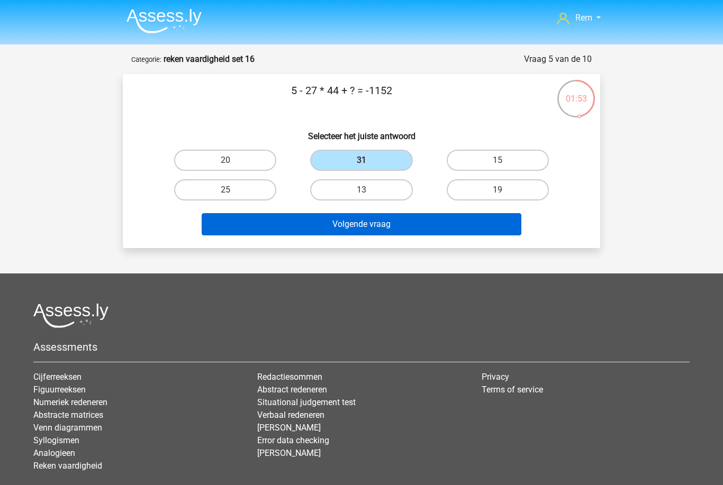
click at [410, 228] on button "Volgende vraag" at bounding box center [362, 224] width 320 height 22
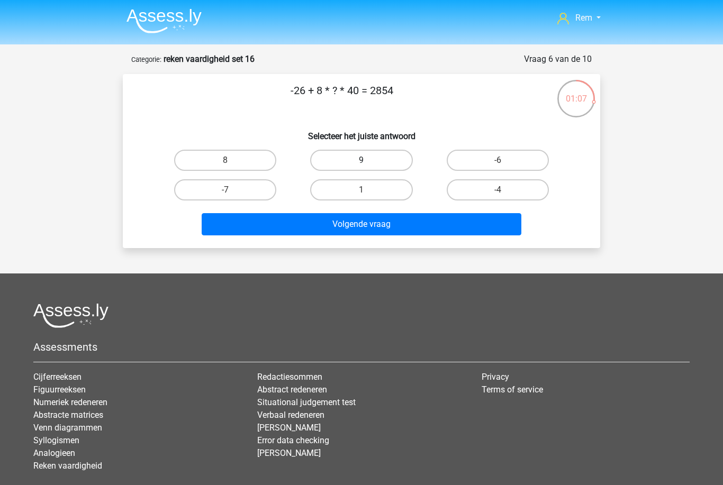
click at [344, 170] on label "9" at bounding box center [361, 160] width 102 height 21
click at [361, 167] on input "9" at bounding box center [364, 163] width 7 height 7
radio input "true"
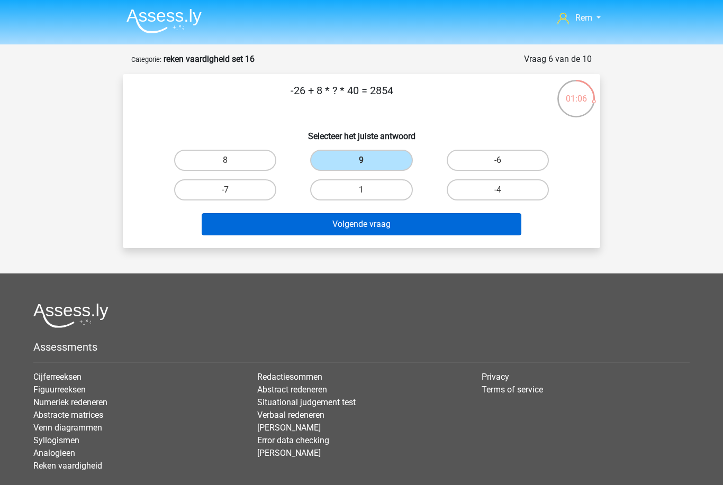
click at [371, 233] on button "Volgende vraag" at bounding box center [362, 224] width 320 height 22
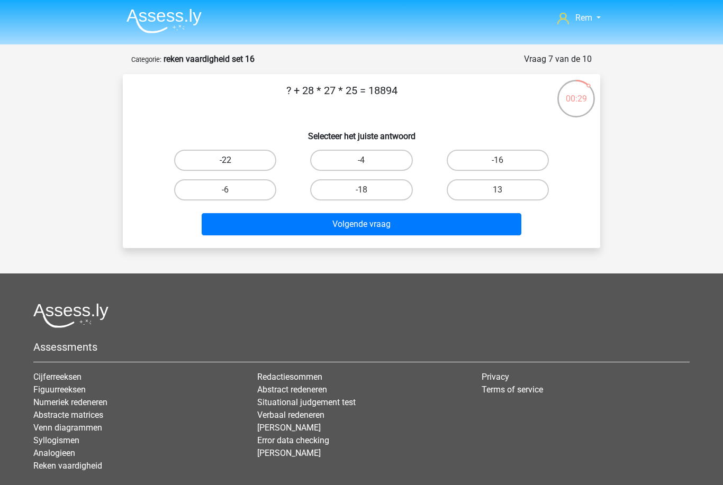
click at [242, 160] on label "-22" at bounding box center [225, 160] width 102 height 21
click at [232, 160] on input "-22" at bounding box center [228, 163] width 7 height 7
radio input "true"
click at [218, 264] on div "Rem remcomuller88@hotmail.nl Nederlands English" at bounding box center [361, 276] width 723 height 553
click at [185, 200] on label "-6" at bounding box center [225, 189] width 102 height 21
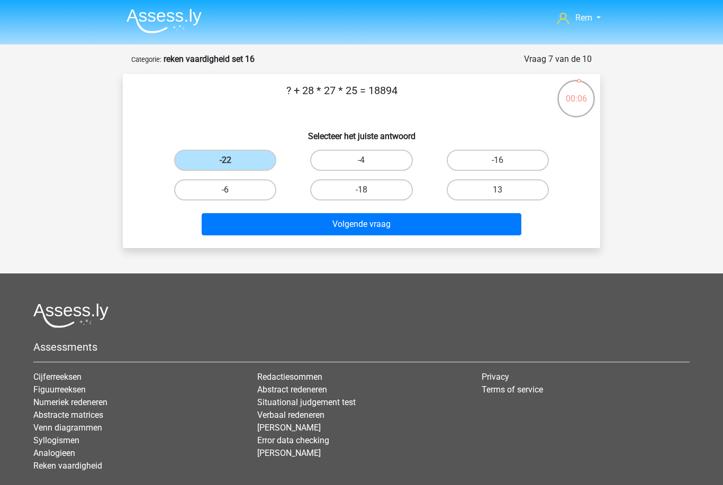
click at [225, 197] on input "-6" at bounding box center [228, 193] width 7 height 7
radio input "true"
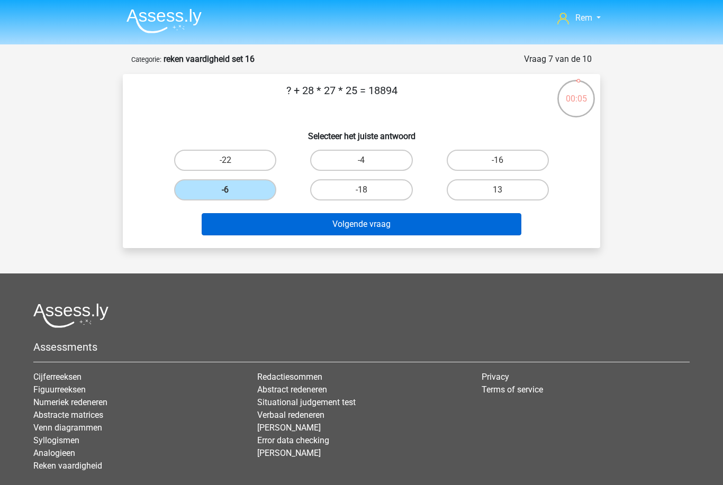
click at [489, 229] on button "Volgende vraag" at bounding box center [362, 224] width 320 height 22
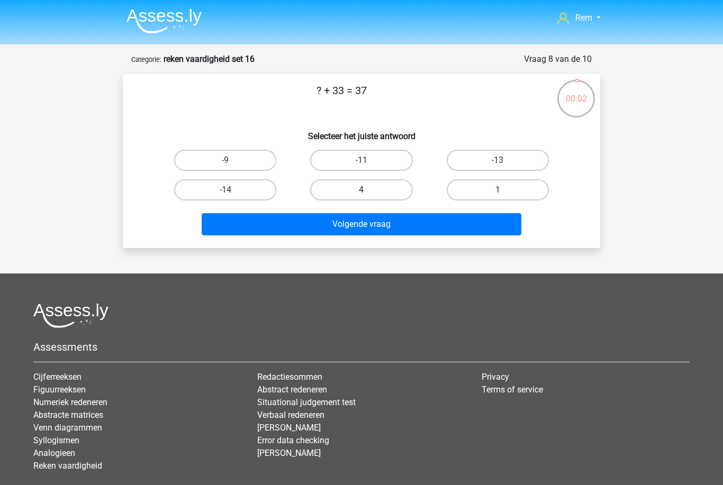
click at [404, 191] on label "4" at bounding box center [361, 189] width 102 height 21
click at [368, 191] on input "4" at bounding box center [364, 193] width 7 height 7
radio input "true"
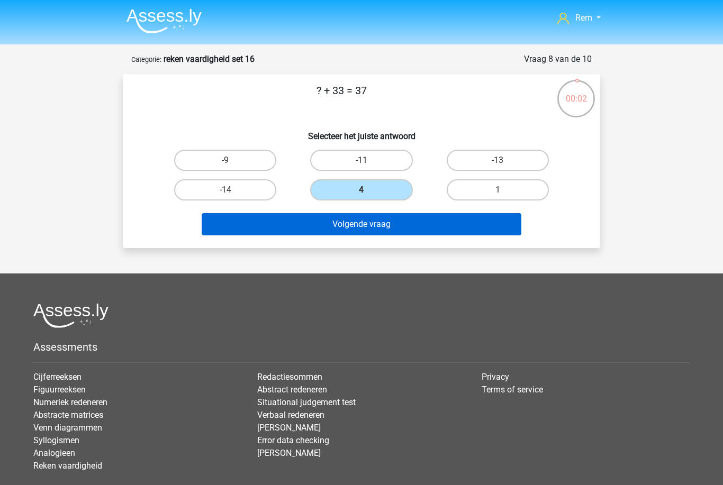
click at [435, 224] on button "Volgende vraag" at bounding box center [362, 224] width 320 height 22
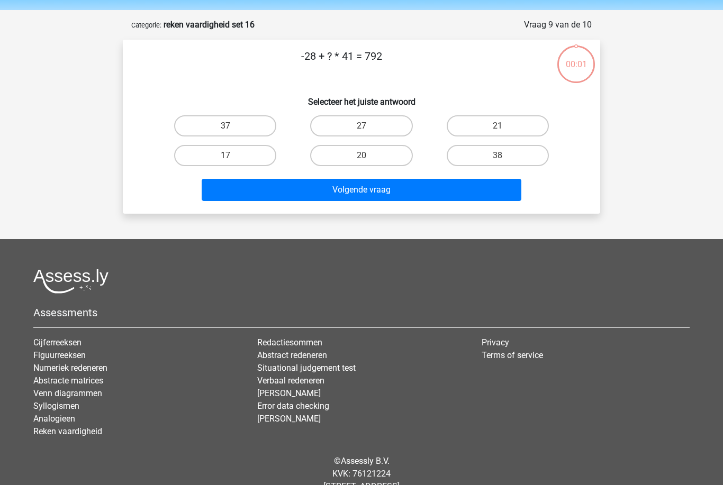
scroll to position [17, 0]
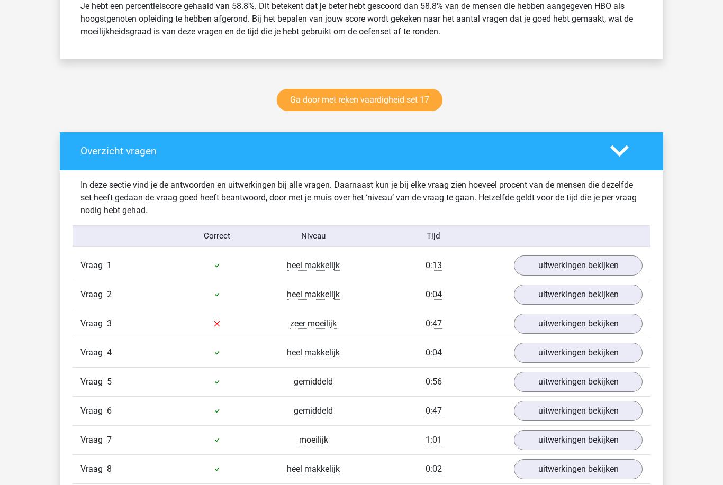
scroll to position [632, 0]
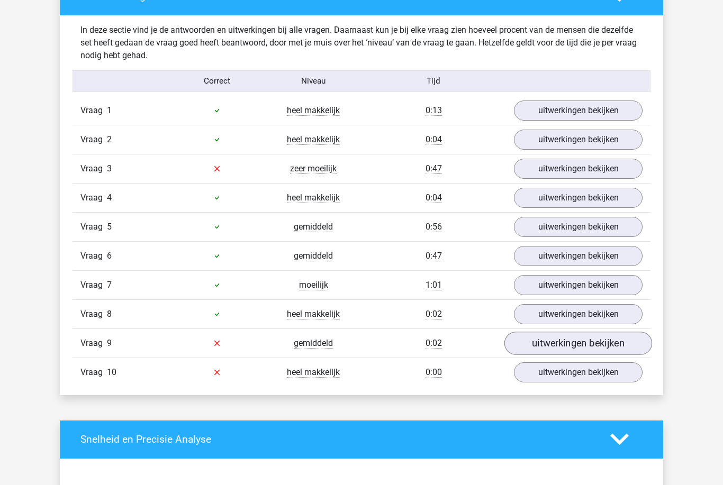
click at [596, 343] on link "uitwerkingen bekijken" at bounding box center [578, 343] width 148 height 23
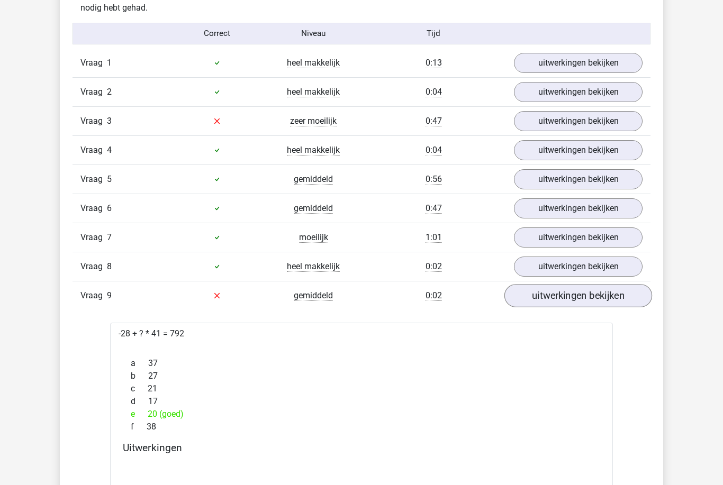
scroll to position [835, 0]
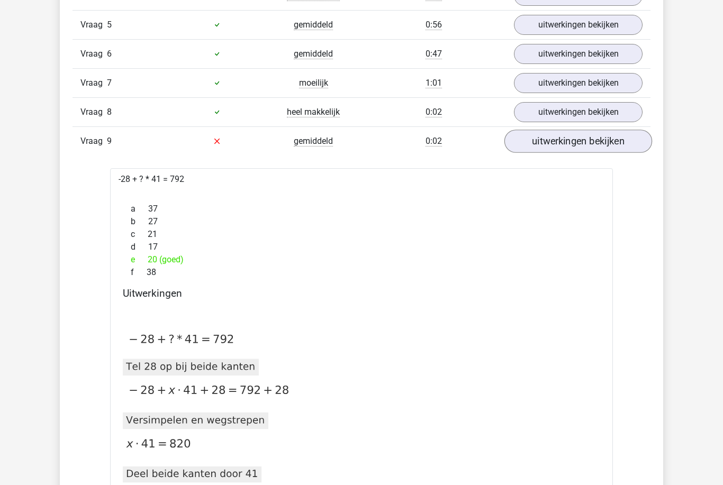
click at [613, 146] on link "uitwerkingen bekijken" at bounding box center [578, 141] width 148 height 23
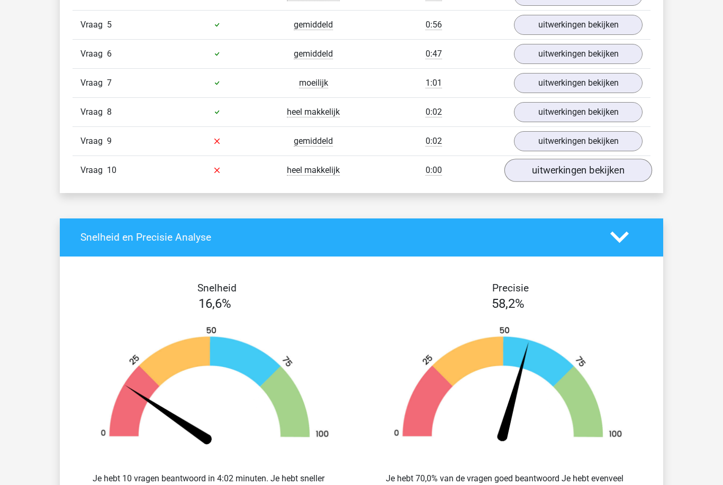
click at [572, 169] on link "uitwerkingen bekijken" at bounding box center [578, 170] width 148 height 23
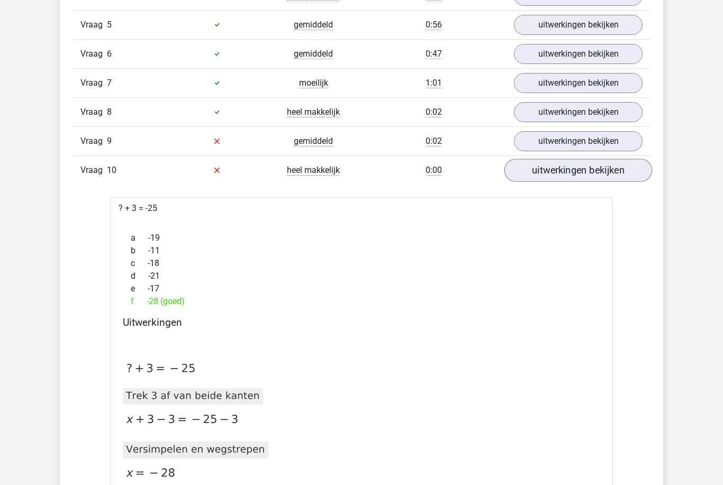
click at [597, 167] on link "uitwerkingen bekijken" at bounding box center [578, 170] width 148 height 23
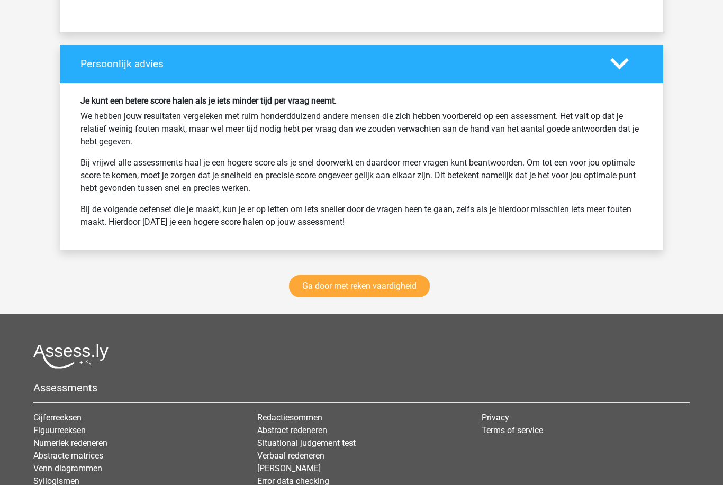
scroll to position [1415, 0]
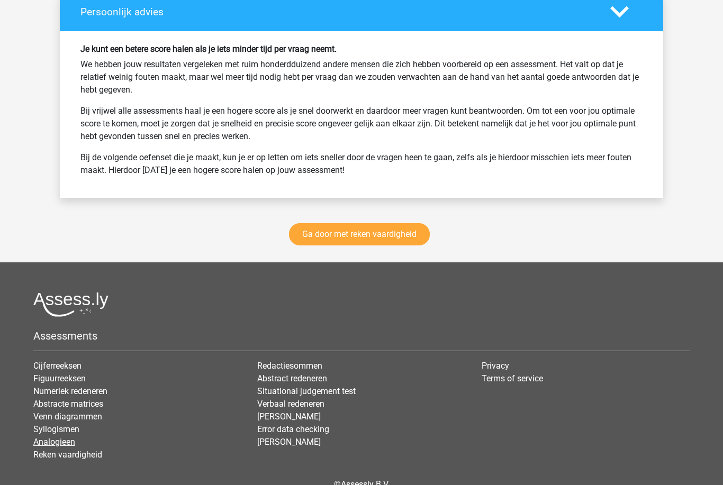
click at [39, 443] on link "Analogieen" at bounding box center [54, 442] width 42 height 10
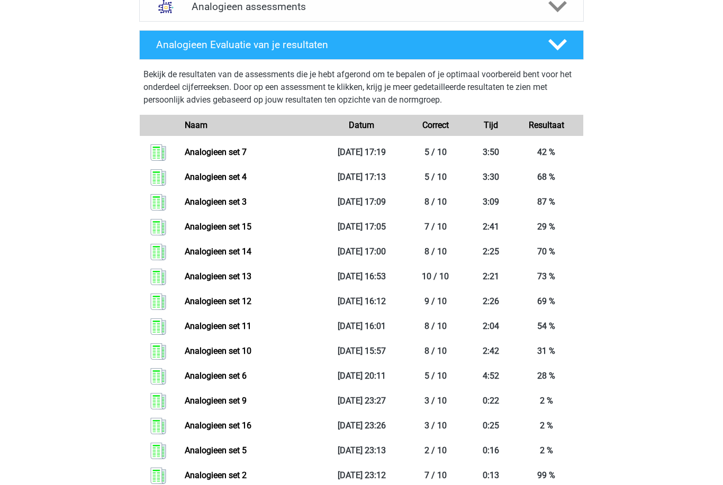
scroll to position [484, 0]
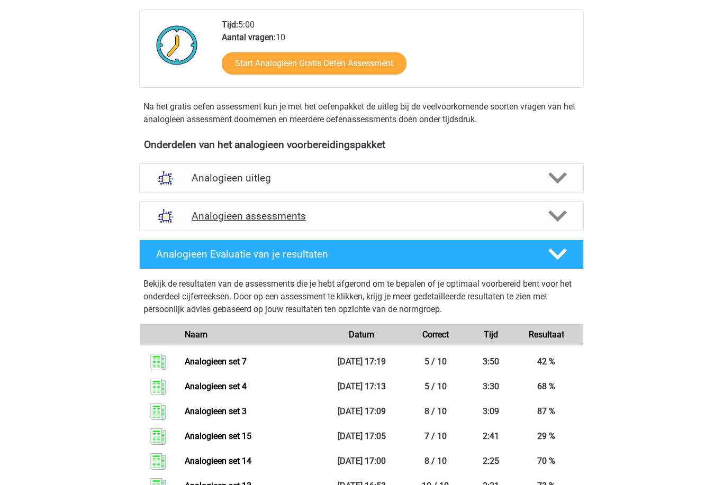
click at [509, 219] on h4 "Analogieen assessments" at bounding box center [361, 216] width 340 height 12
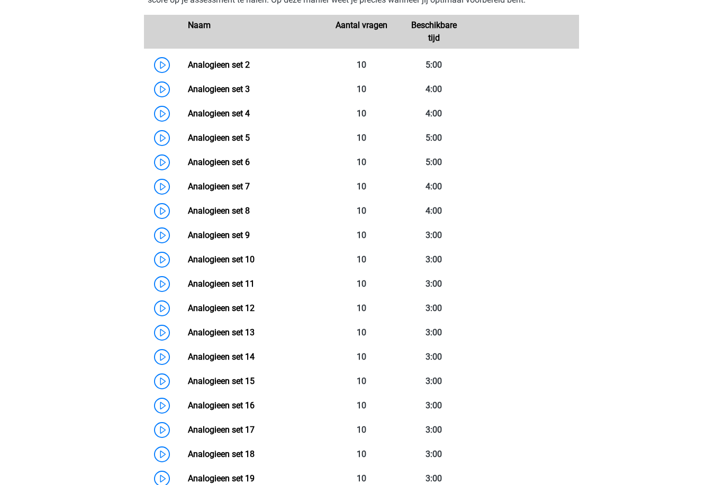
scroll to position [474, 0]
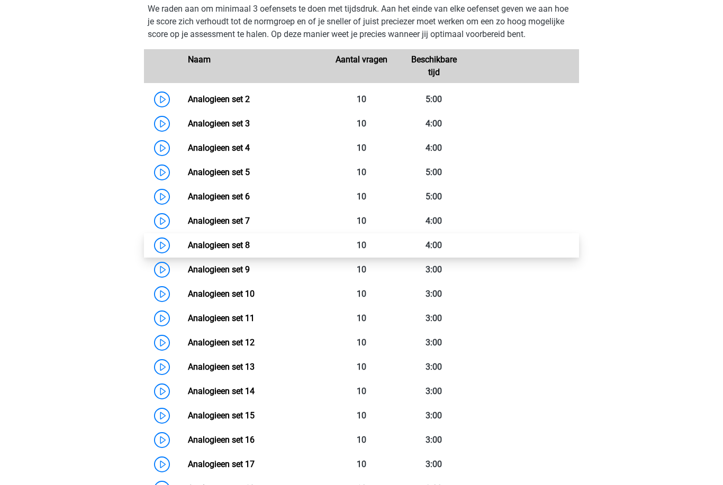
click at [191, 245] on link "Analogieen set 8" at bounding box center [219, 245] width 62 height 10
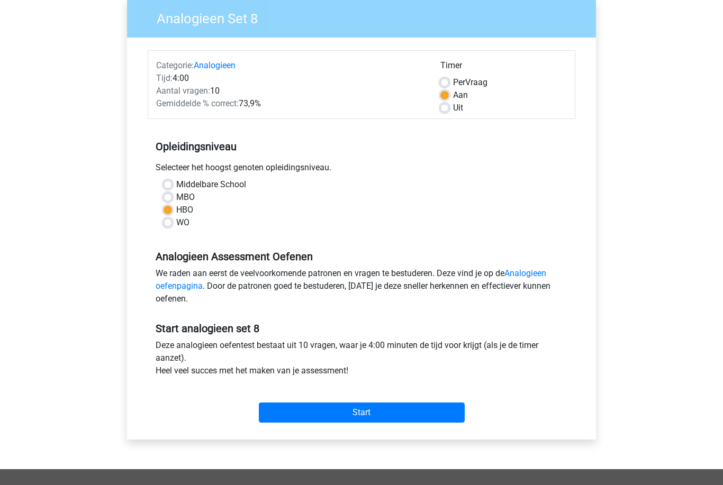
scroll to position [139, 0]
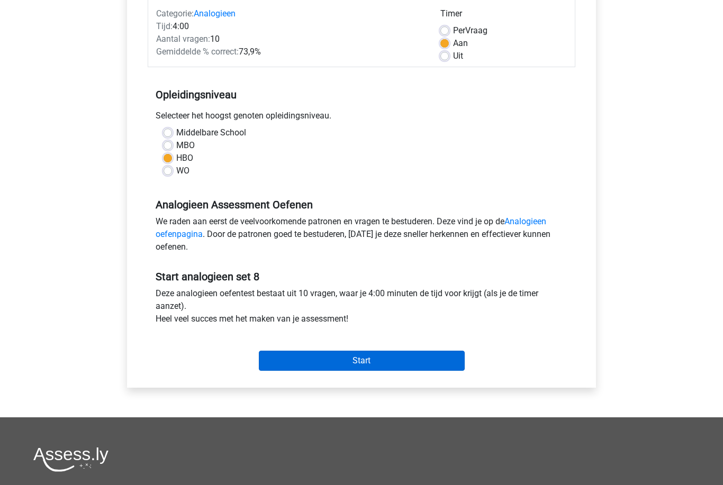
click at [446, 363] on input "Start" at bounding box center [362, 361] width 206 height 20
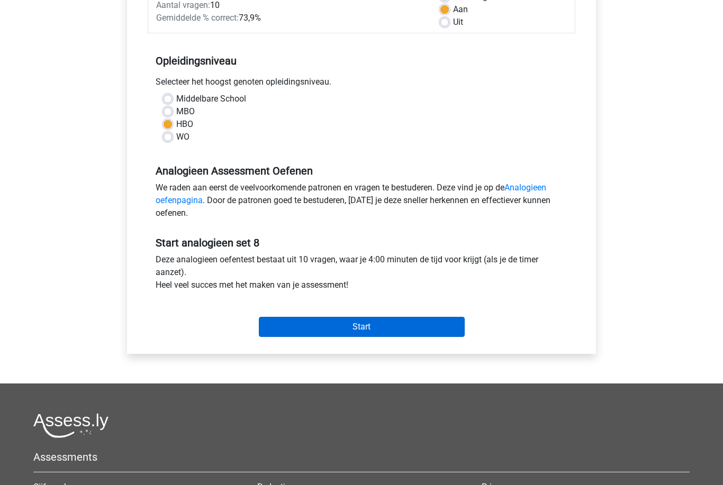
click at [424, 319] on input "Start" at bounding box center [362, 327] width 206 height 20
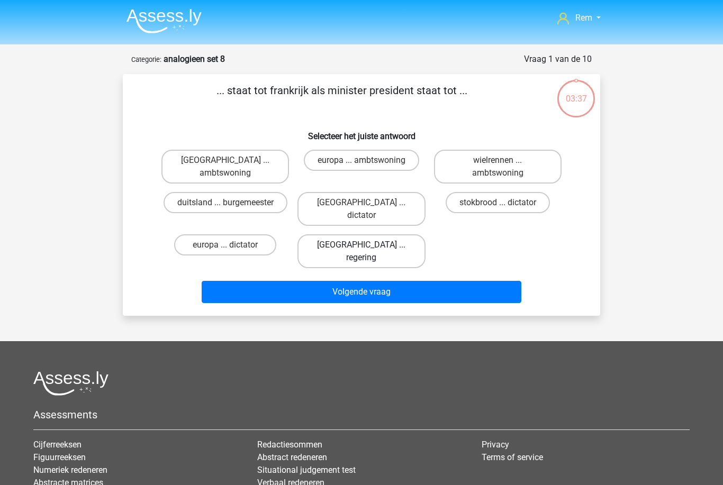
click at [393, 234] on label "parijs ... regering" at bounding box center [360, 251] width 127 height 34
click at [368, 245] on input "parijs ... regering" at bounding box center [364, 248] width 7 height 7
radio input "true"
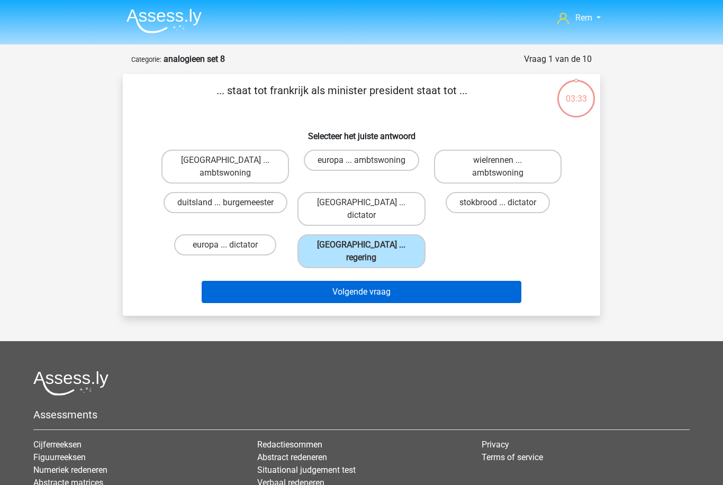
click at [421, 281] on button "Volgende vraag" at bounding box center [362, 292] width 320 height 22
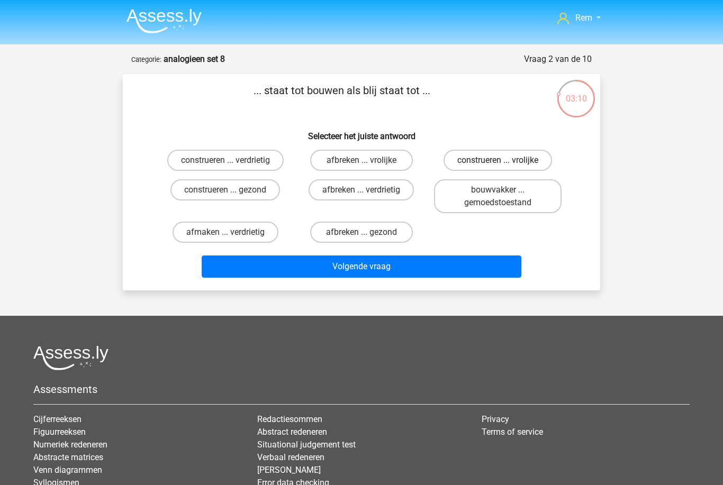
click at [516, 161] on label "construeren ... vrolijke" at bounding box center [497, 160] width 108 height 21
click at [504, 161] on input "construeren ... vrolijke" at bounding box center [500, 163] width 7 height 7
radio input "true"
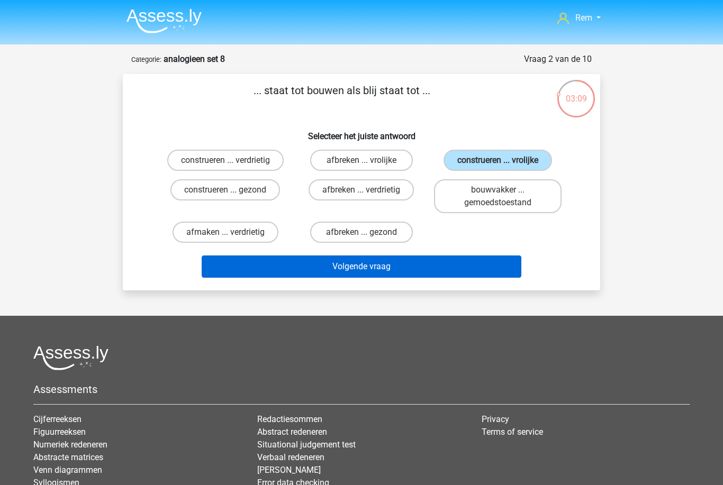
click at [445, 271] on button "Volgende vraag" at bounding box center [362, 266] width 320 height 22
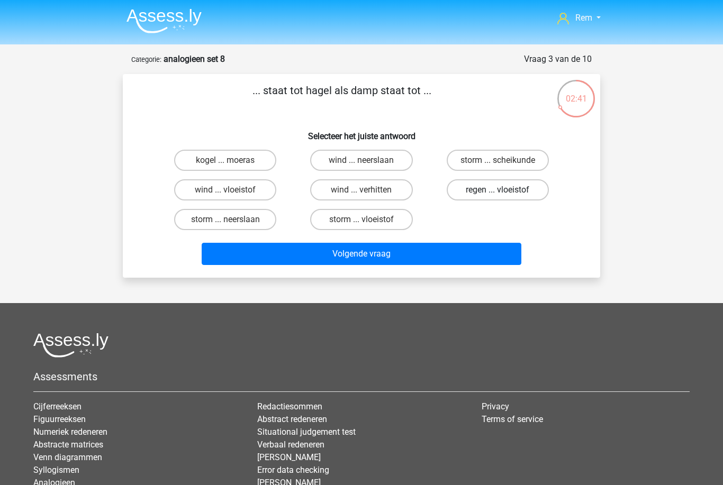
click at [514, 189] on label "regen ... vloeistof" at bounding box center [497, 189] width 102 height 21
click at [504, 190] on input "regen ... vloeistof" at bounding box center [500, 193] width 7 height 7
radio input "true"
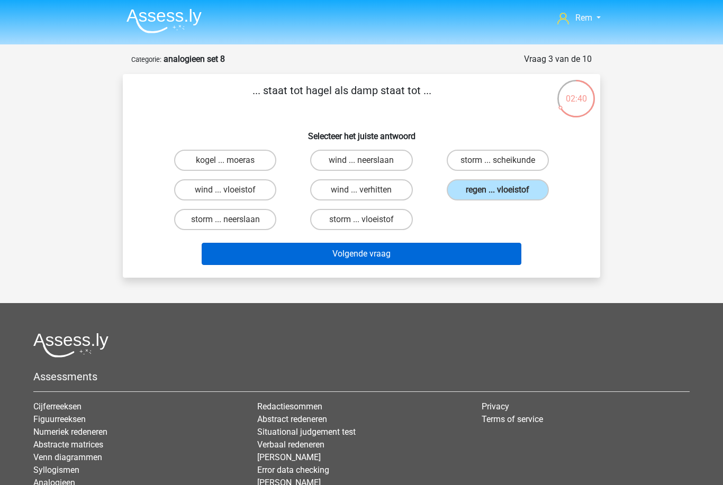
click at [487, 251] on button "Volgende vraag" at bounding box center [362, 254] width 320 height 22
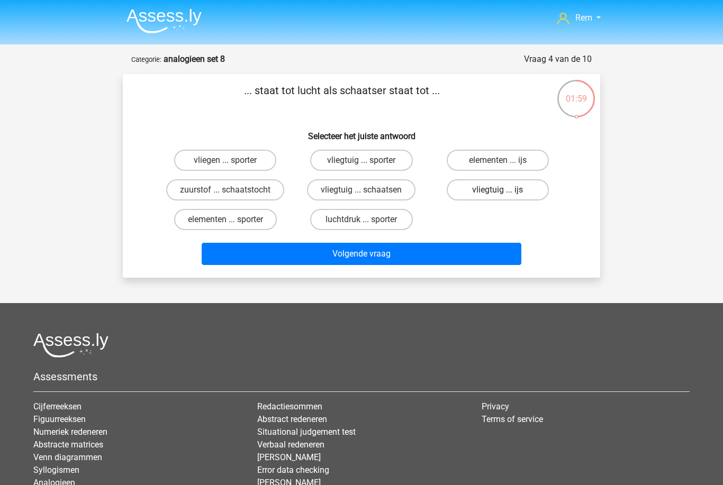
click at [526, 190] on label "vliegtuig ... ijs" at bounding box center [497, 189] width 102 height 21
click at [504, 190] on input "vliegtuig ... ijs" at bounding box center [500, 193] width 7 height 7
radio input "true"
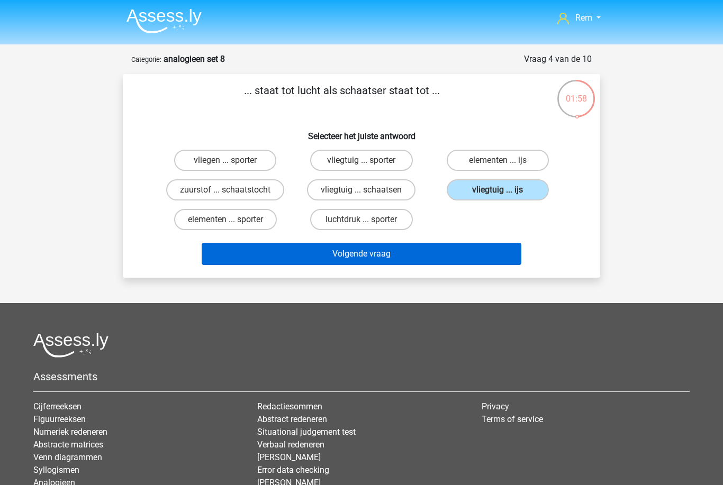
click at [483, 256] on button "Volgende vraag" at bounding box center [362, 254] width 320 height 22
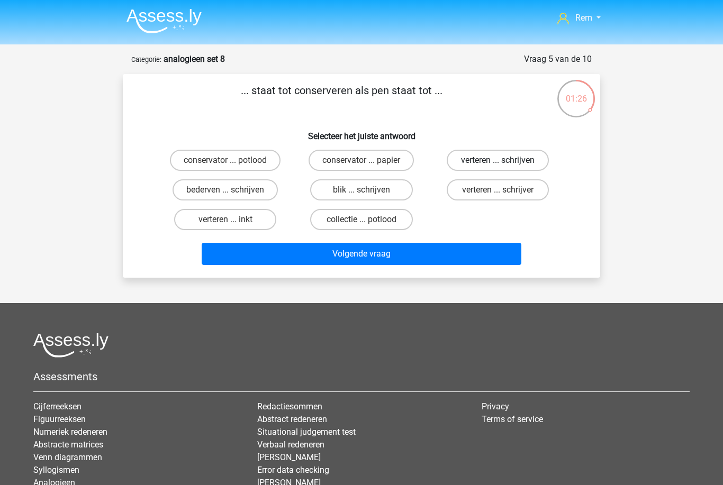
click at [505, 158] on label "verteren ... schrijven" at bounding box center [497, 160] width 102 height 21
click at [504, 160] on input "verteren ... schrijven" at bounding box center [500, 163] width 7 height 7
radio input "true"
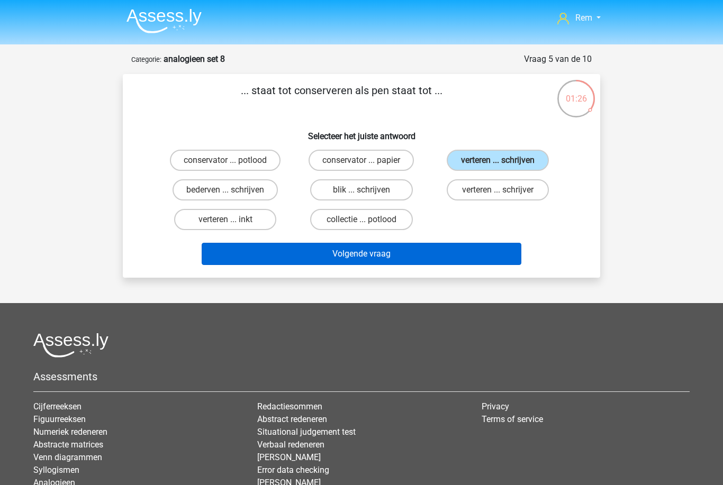
click at [480, 263] on button "Volgende vraag" at bounding box center [362, 254] width 320 height 22
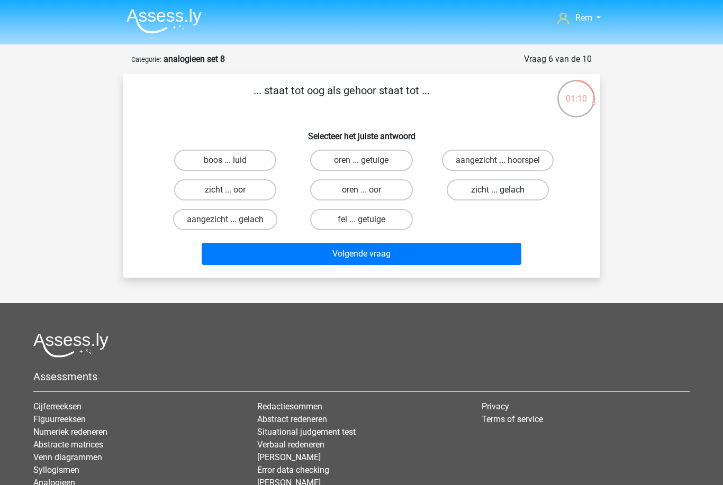
click at [471, 200] on label "zicht ... gelach" at bounding box center [497, 189] width 102 height 21
click at [497, 197] on input "zicht ... gelach" at bounding box center [500, 193] width 7 height 7
radio input "true"
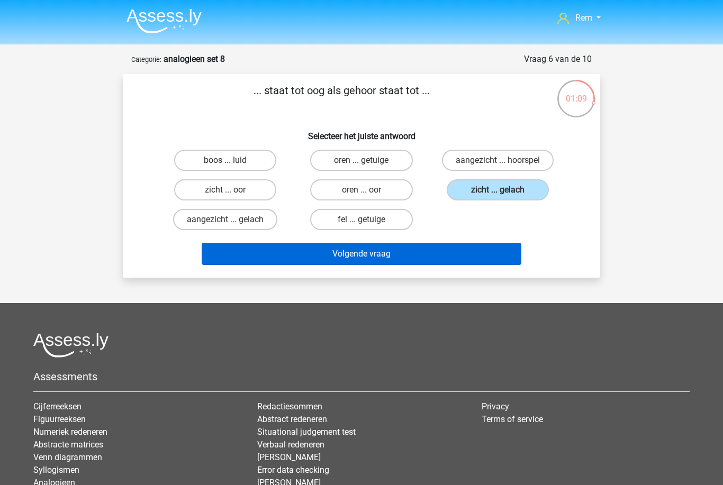
click at [446, 253] on button "Volgende vraag" at bounding box center [362, 254] width 320 height 22
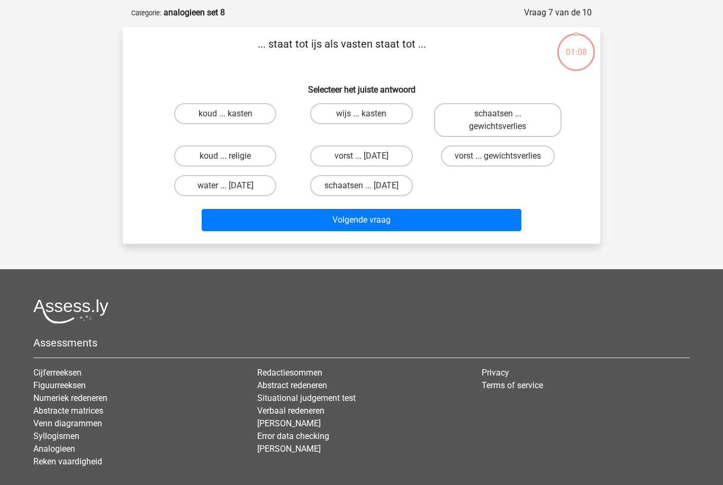
scroll to position [53, 0]
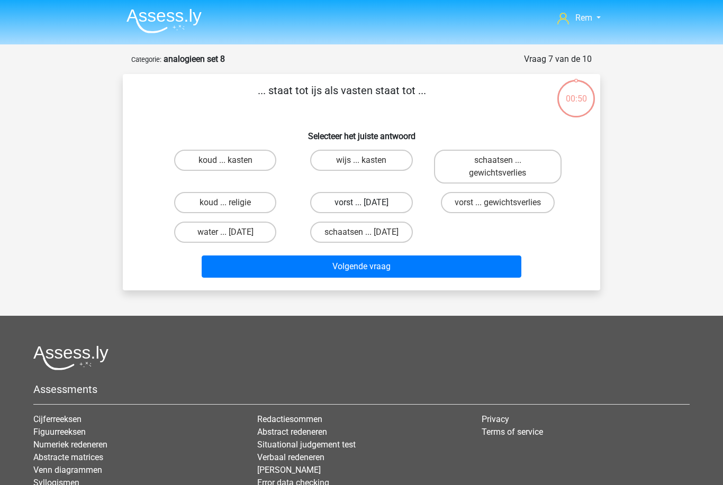
click at [398, 207] on label "vorst ... [DATE]" at bounding box center [361, 202] width 102 height 21
click at [368, 207] on input "vorst ... [DATE]" at bounding box center [364, 206] width 7 height 7
radio input "true"
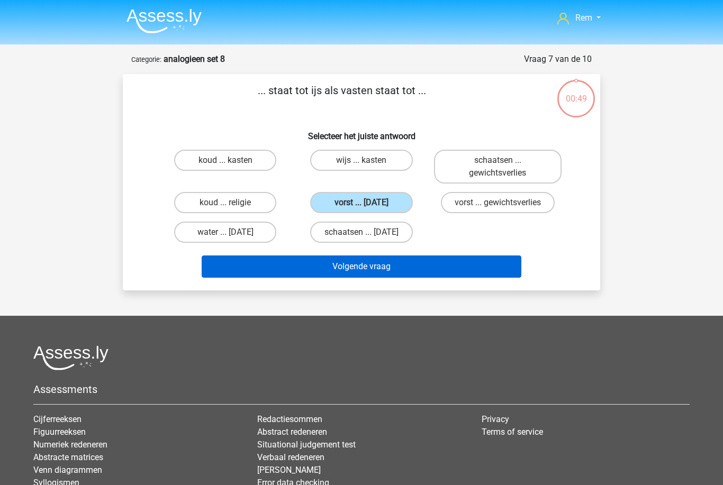
click at [419, 275] on button "Volgende vraag" at bounding box center [362, 266] width 320 height 22
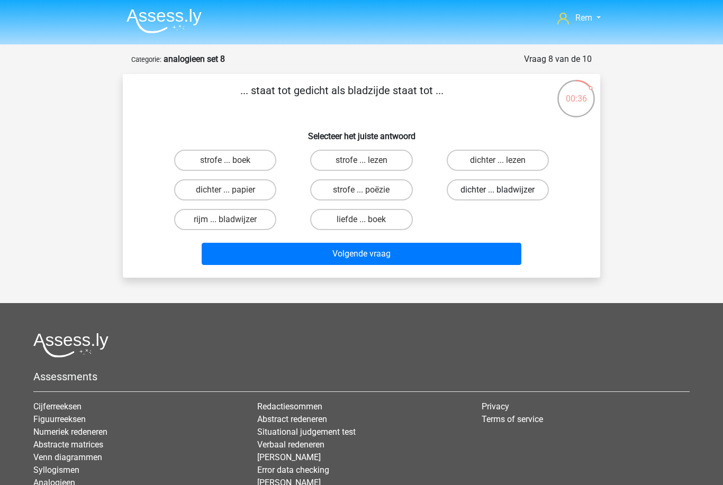
click at [468, 200] on label "dichter ... bladwijzer" at bounding box center [497, 189] width 102 height 21
click at [497, 197] on input "dichter ... bladwijzer" at bounding box center [500, 193] width 7 height 7
radio input "true"
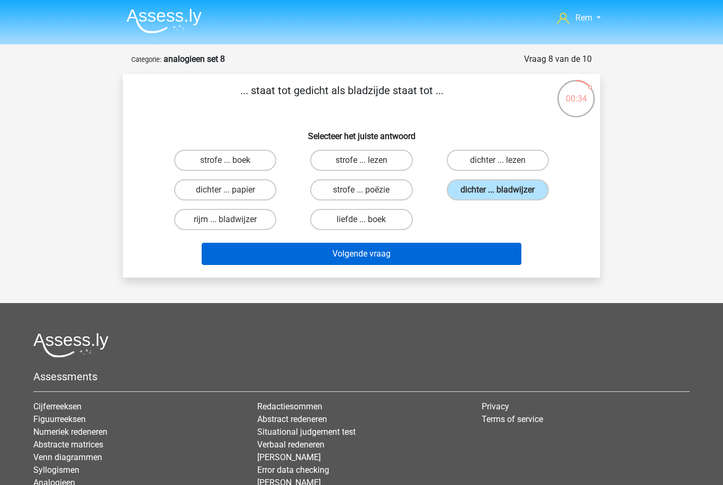
click at [430, 258] on button "Volgende vraag" at bounding box center [362, 254] width 320 height 22
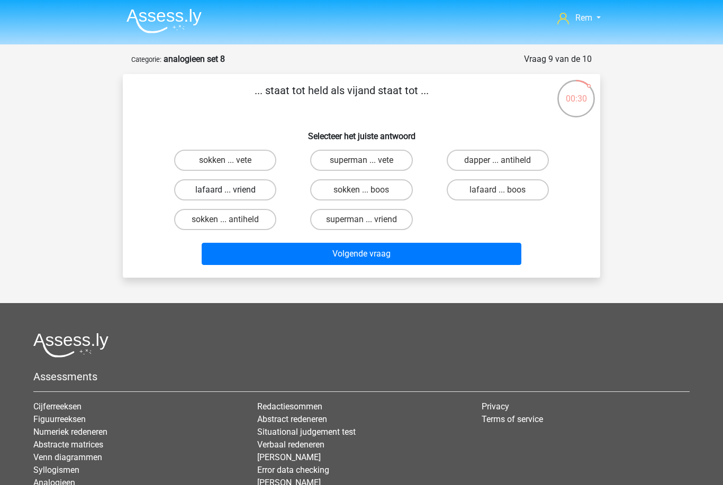
click at [178, 190] on label "lafaard ... vriend" at bounding box center [225, 189] width 102 height 21
click at [225, 190] on input "lafaard ... vriend" at bounding box center [228, 193] width 7 height 7
radio input "true"
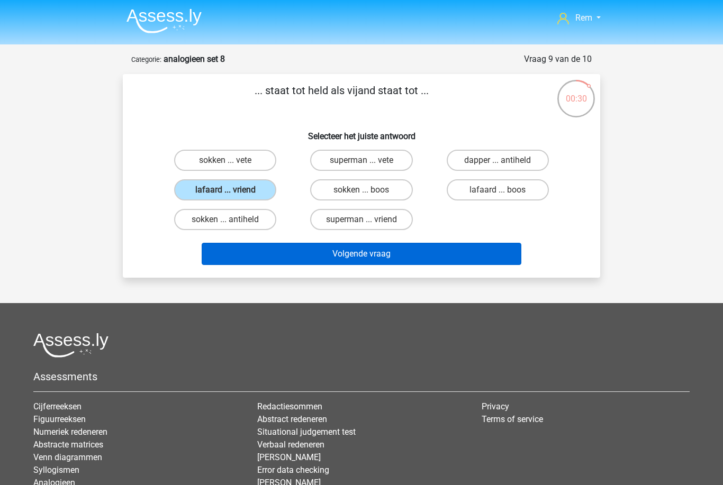
click at [417, 256] on button "Volgende vraag" at bounding box center [362, 254] width 320 height 22
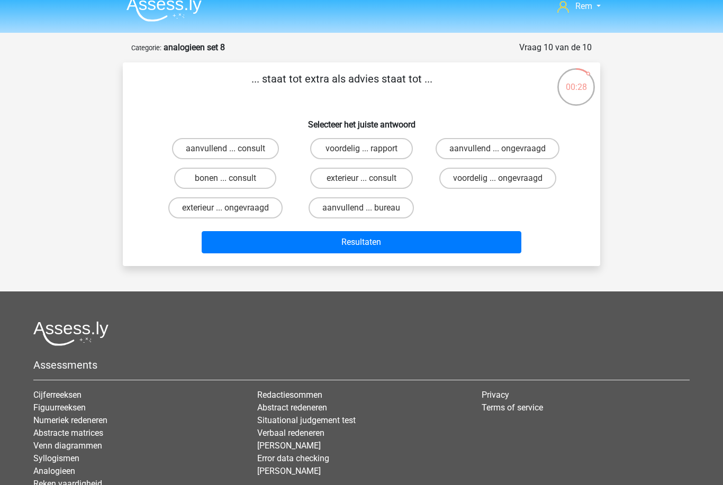
scroll to position [10, 0]
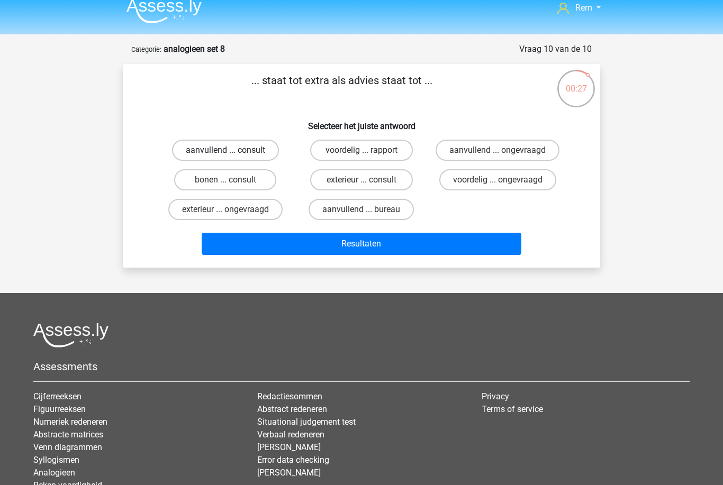
click at [178, 154] on label "aanvullend ... consult" at bounding box center [225, 150] width 107 height 21
click at [225, 154] on input "aanvullend ... consult" at bounding box center [228, 153] width 7 height 7
radio input "true"
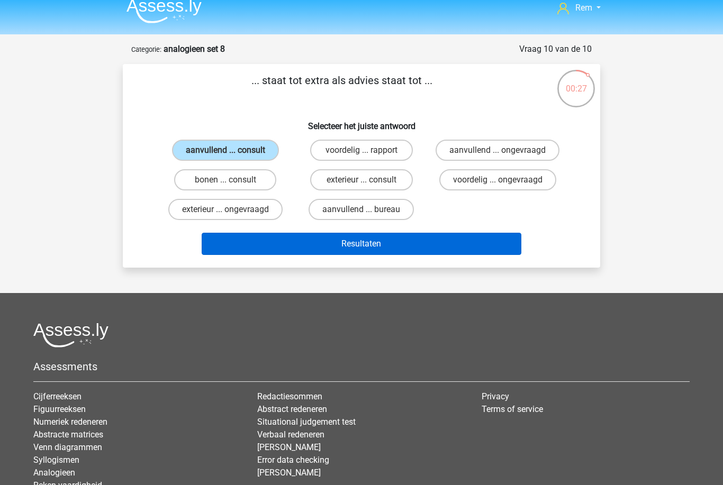
click at [414, 242] on button "Resultaten" at bounding box center [362, 244] width 320 height 22
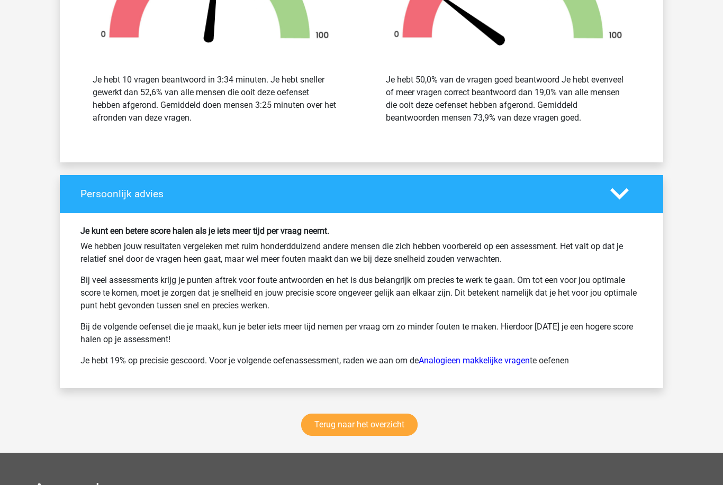
scroll to position [1204, 0]
